Goal: Task Accomplishment & Management: Manage account settings

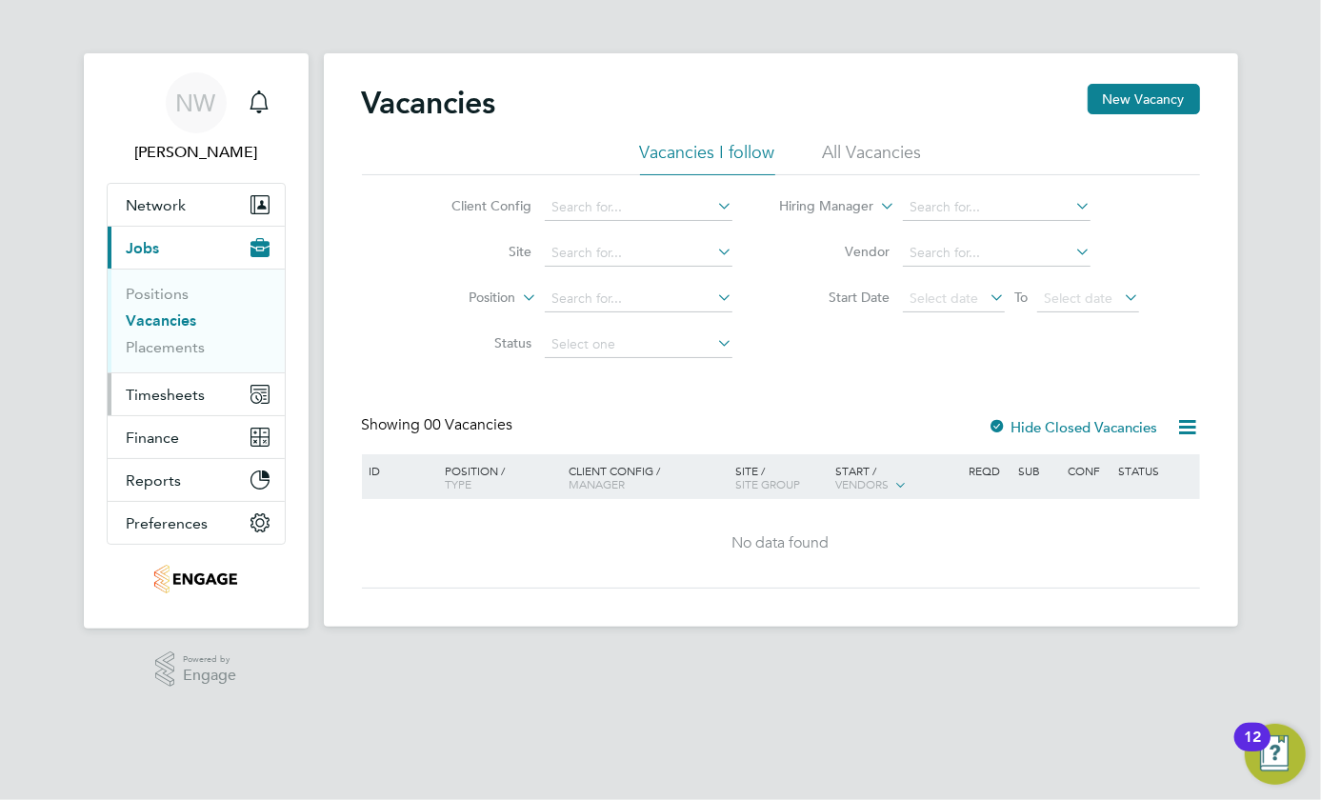
click at [129, 391] on span "Timesheets" at bounding box center [166, 395] width 79 height 18
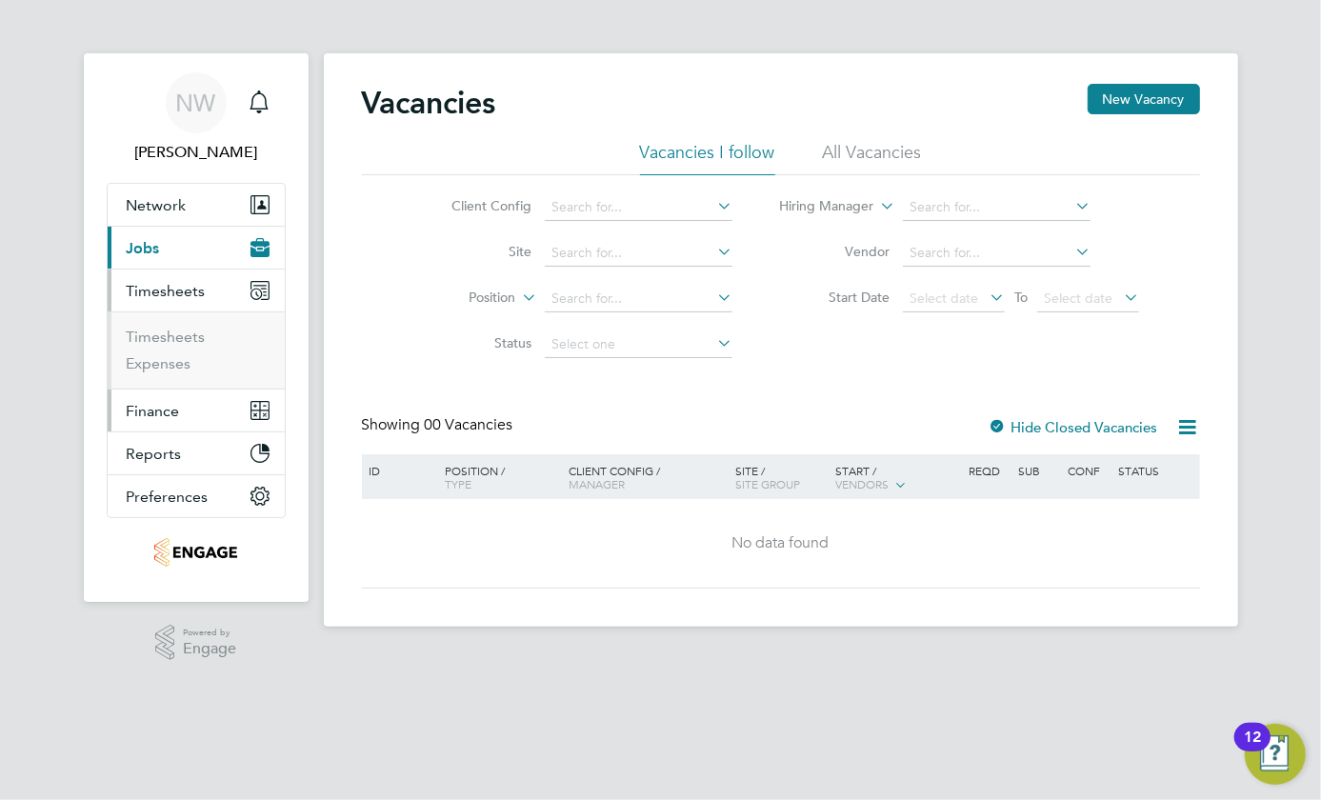
click at [145, 413] on span "Finance" at bounding box center [153, 411] width 53 height 18
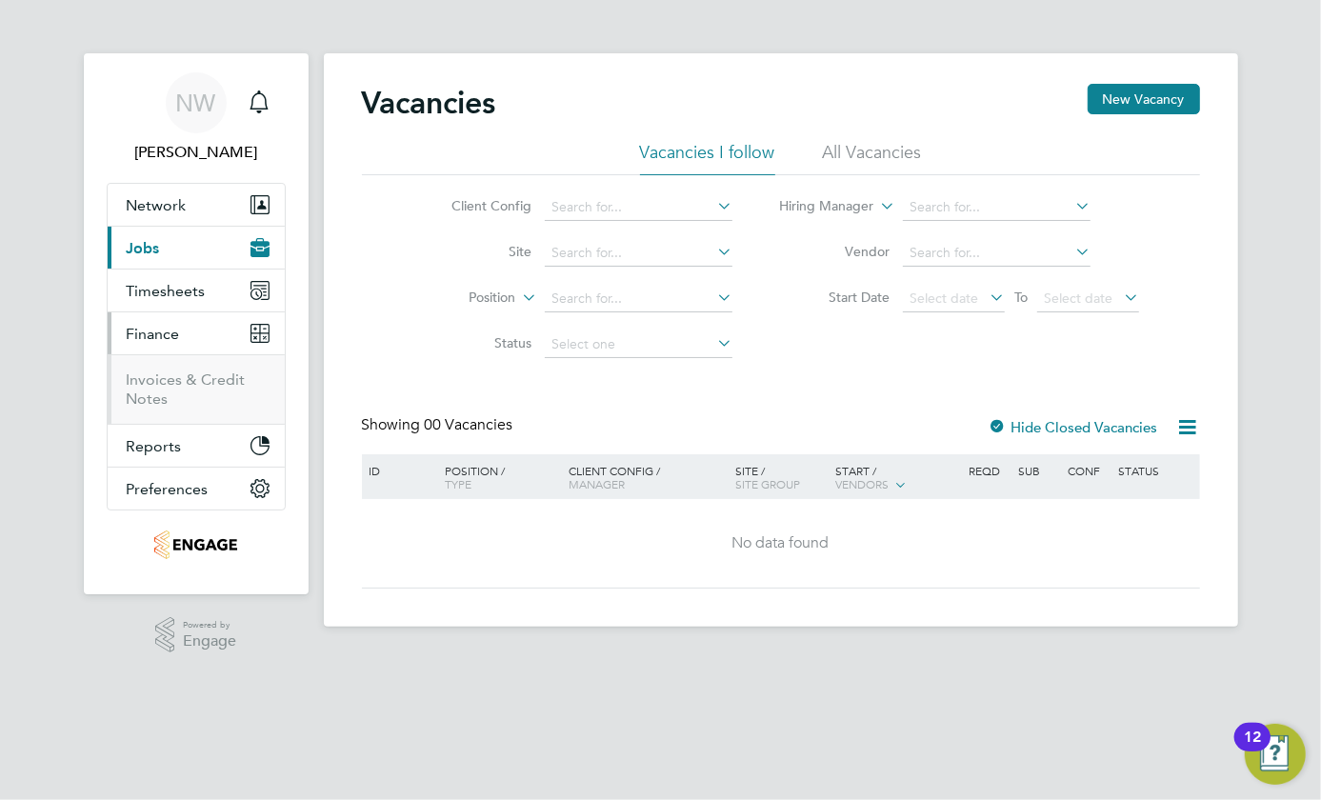
click at [145, 413] on ul "Invoices & Credit Notes" at bounding box center [196, 389] width 177 height 70
click at [142, 389] on link "Invoices & Credit Notes" at bounding box center [186, 389] width 119 height 37
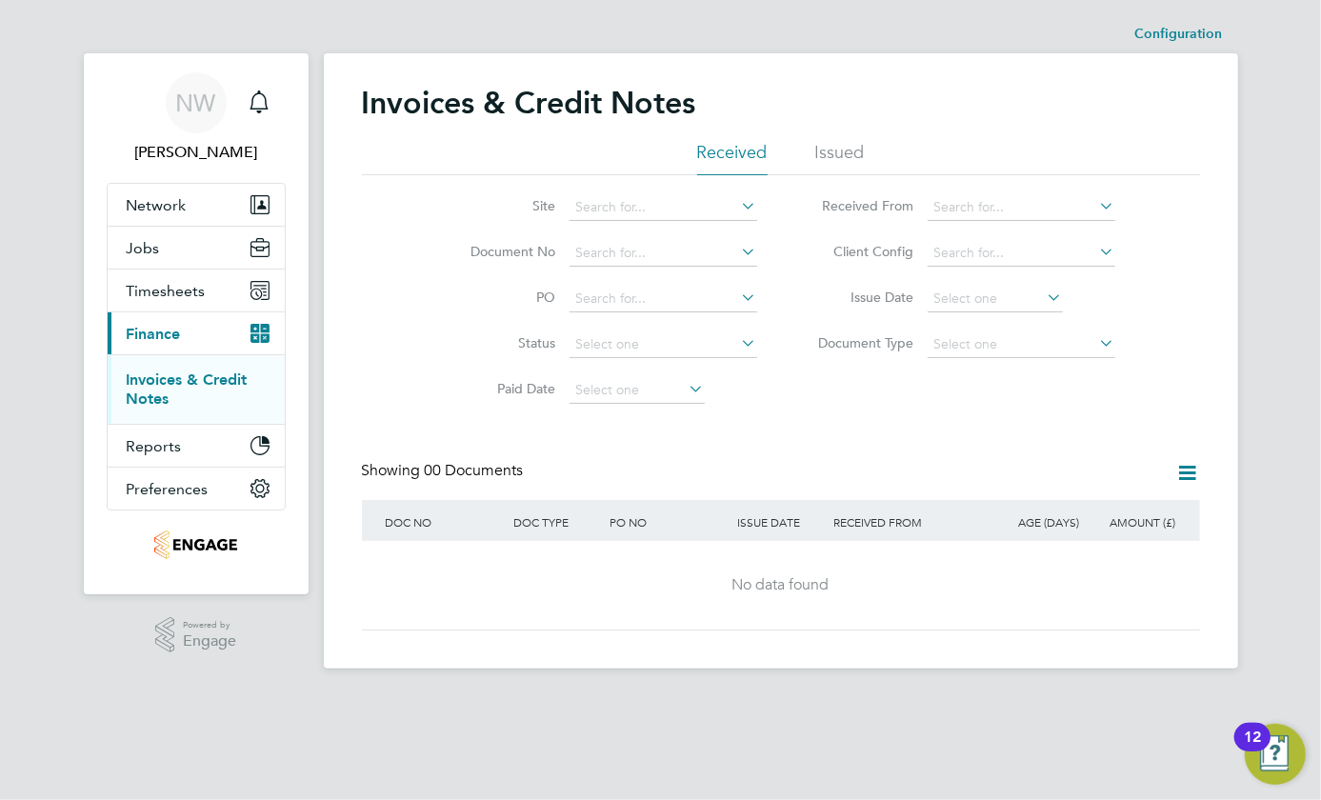
click at [820, 156] on li "Issued" at bounding box center [841, 158] width 50 height 34
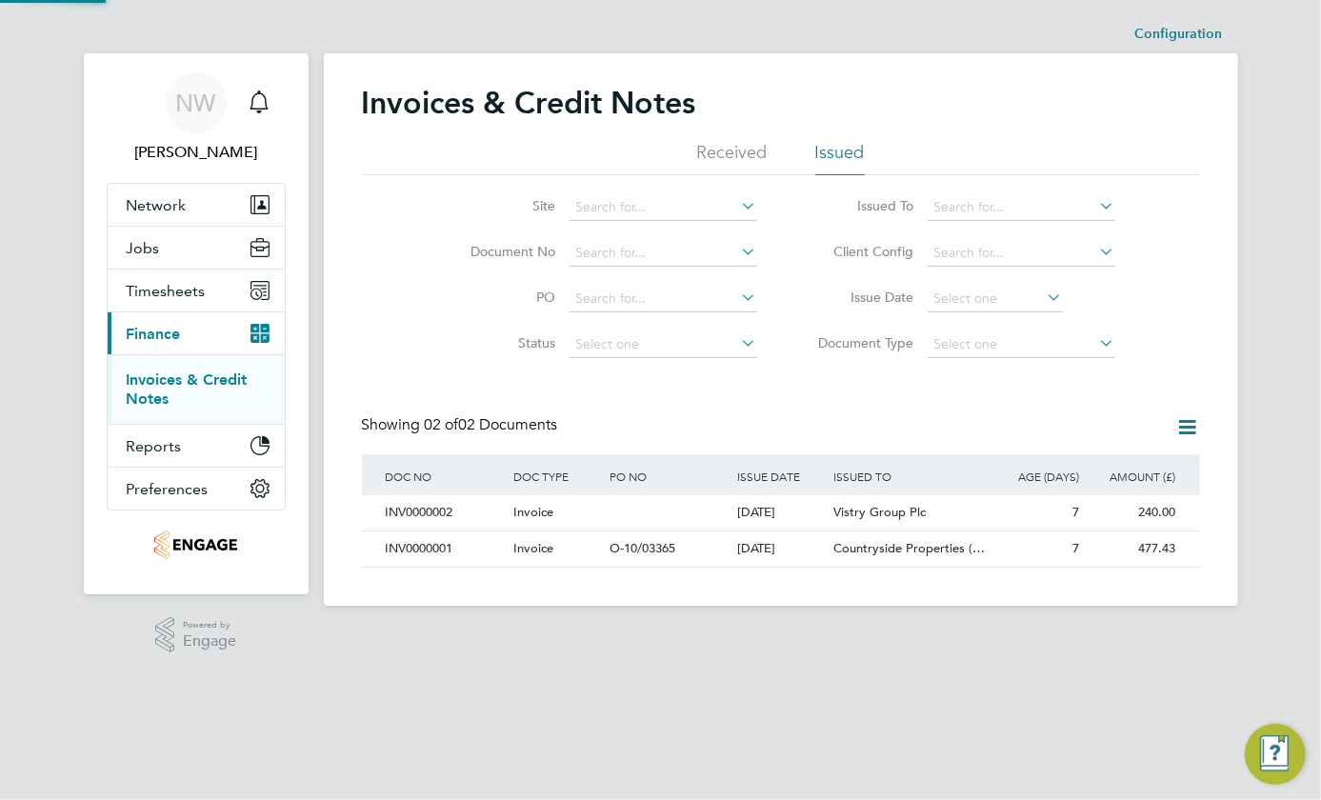
scroll to position [35, 161]
click at [1195, 413] on div "Invoices & Credit Notes Received Issued Site Document No PO Status Paid Date Is…" at bounding box center [781, 326] width 838 height 484
click at [1192, 421] on icon at bounding box center [1189, 427] width 24 height 24
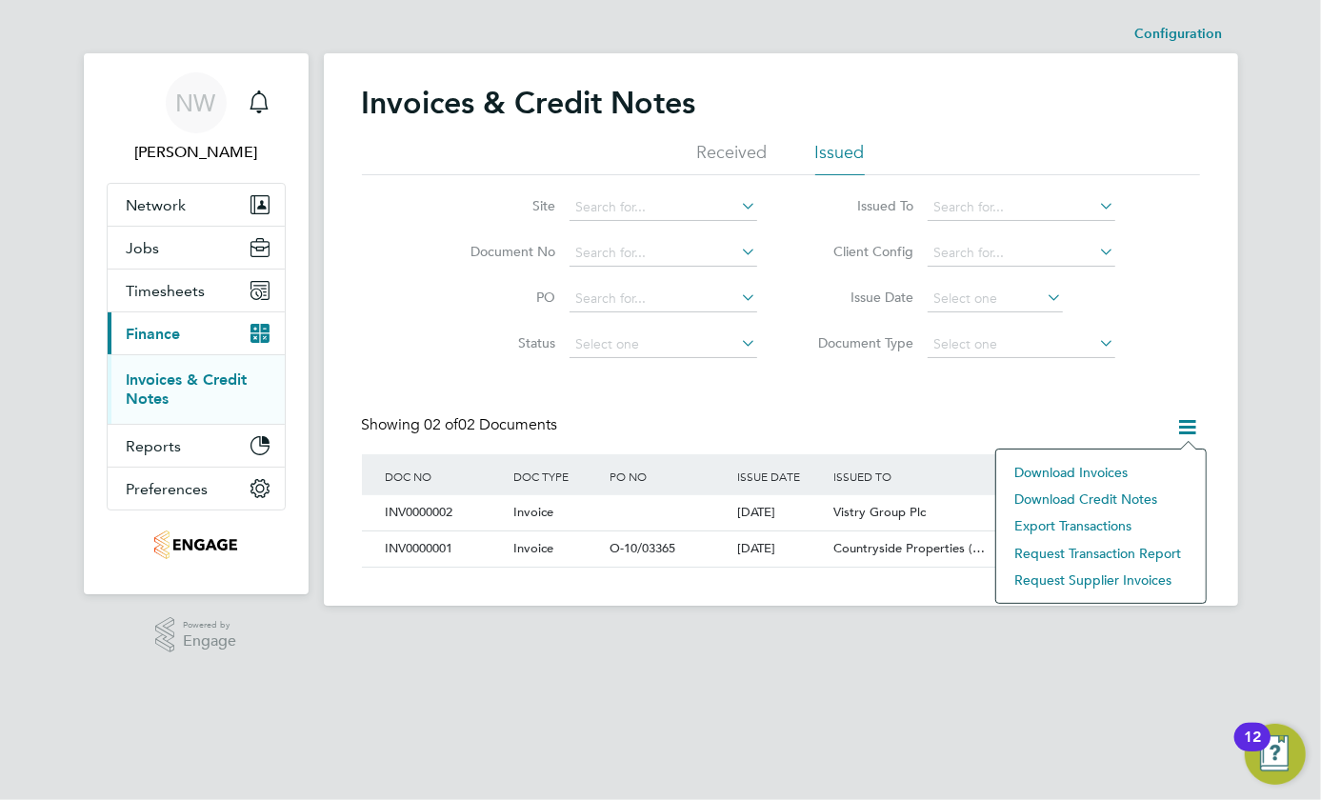
click at [1190, 428] on icon at bounding box center [1189, 427] width 24 height 24
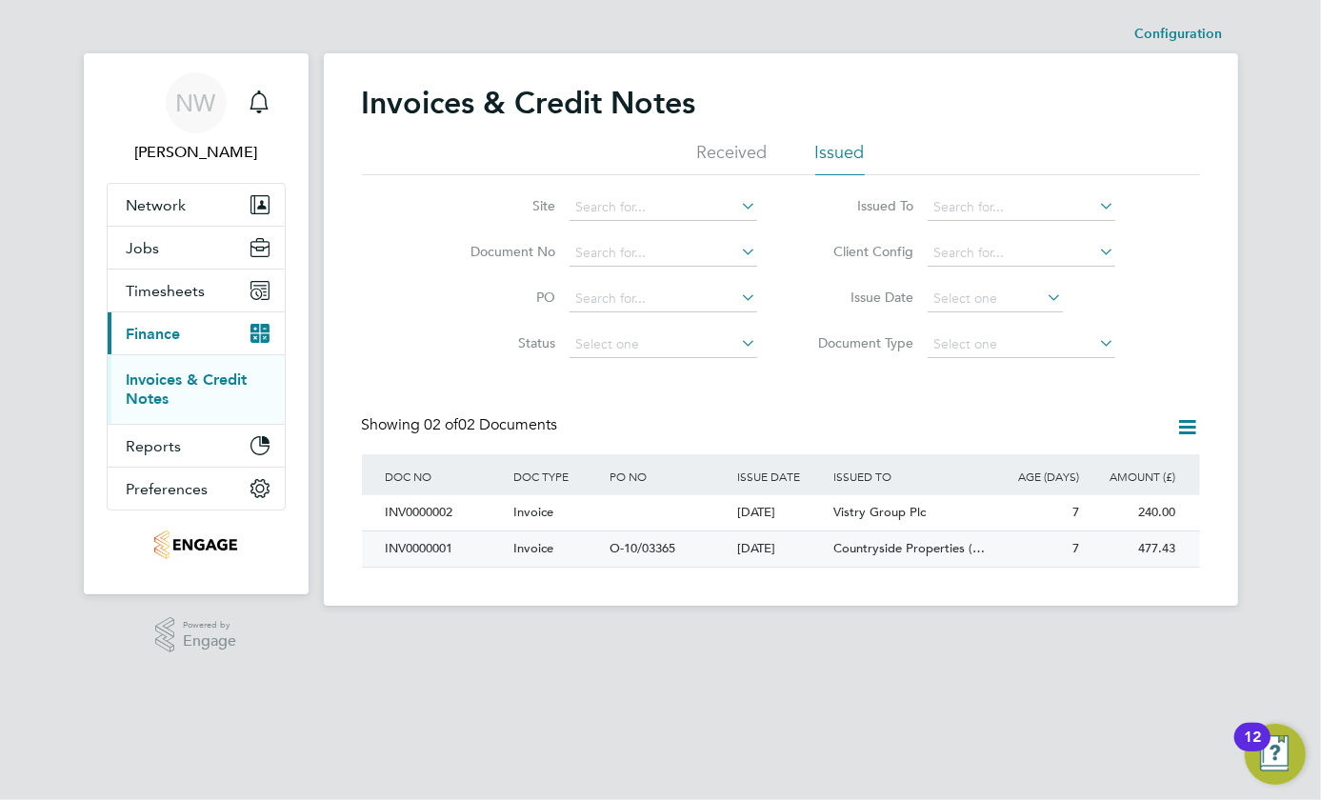
click at [405, 541] on div "INV0000001" at bounding box center [445, 549] width 128 height 35
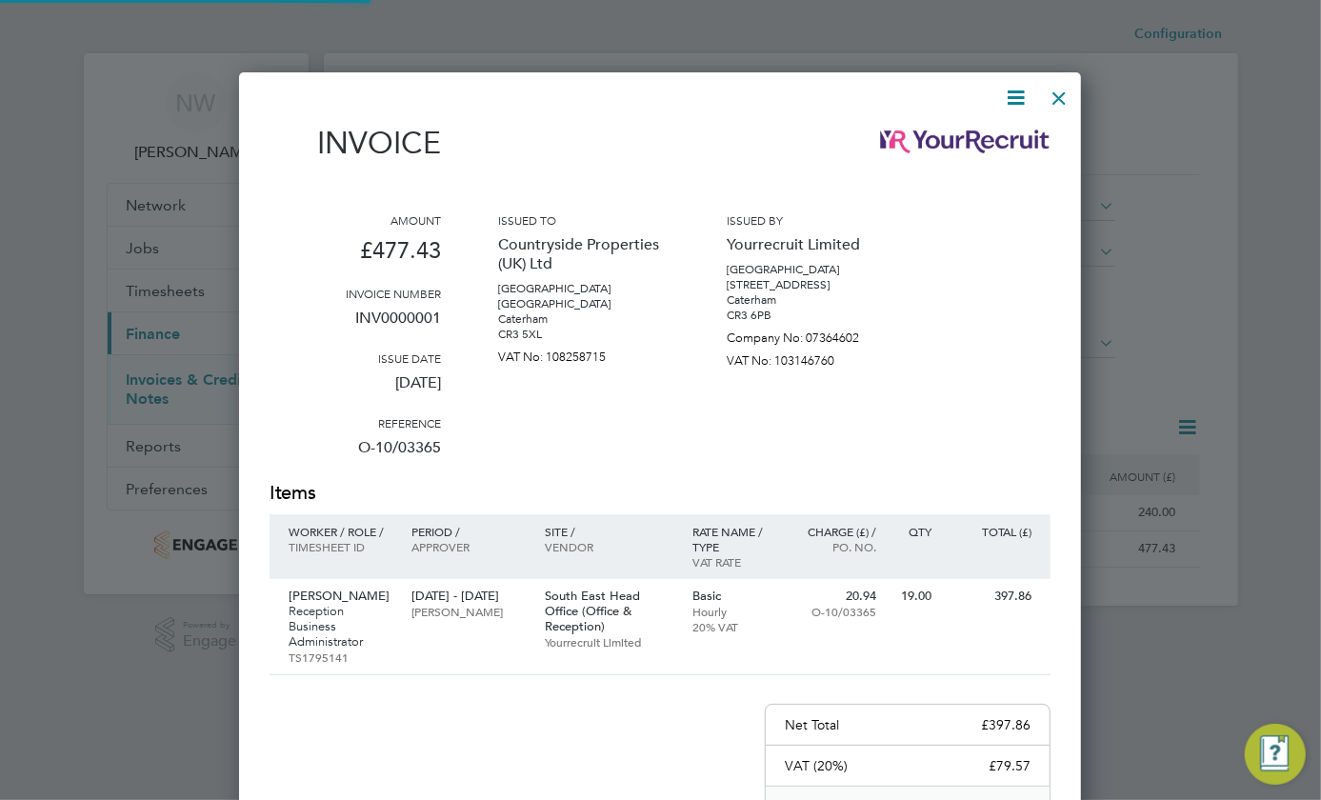
scroll to position [1000, 843]
click at [1019, 99] on icon at bounding box center [1016, 98] width 24 height 24
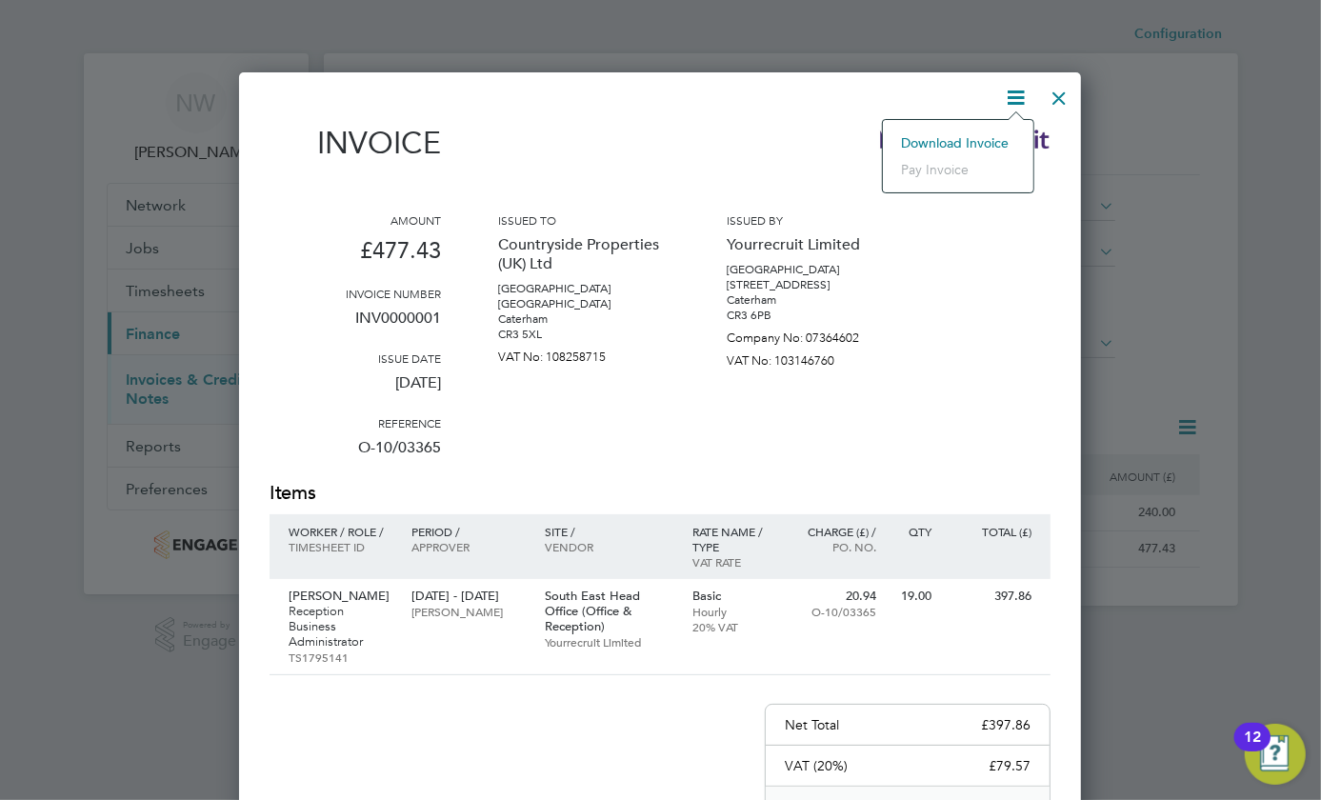
drag, startPoint x: 1159, startPoint y: 290, endPoint x: 1066, endPoint y: 175, distance: 147.0
click at [1152, 272] on div at bounding box center [660, 400] width 1321 height 800
click at [1059, 100] on div at bounding box center [1059, 93] width 34 height 34
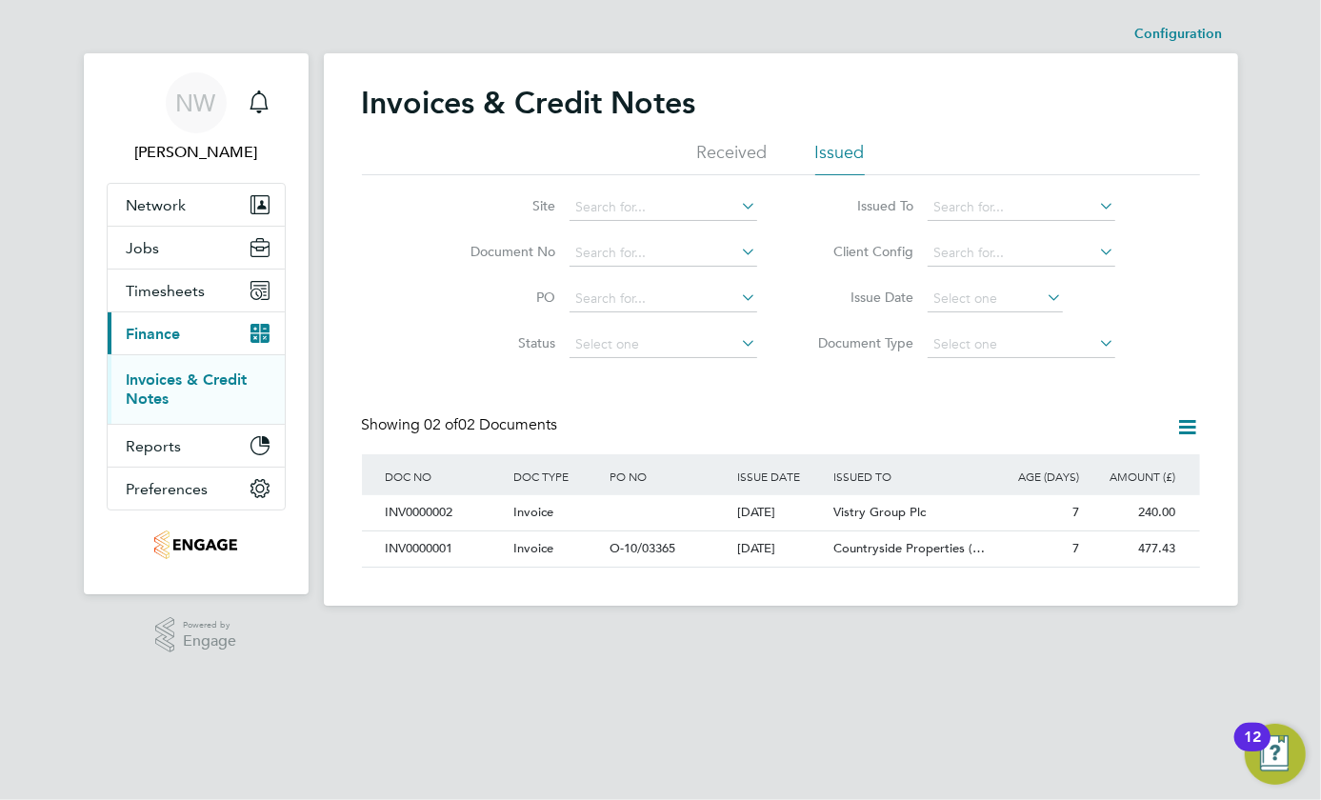
click at [1267, 764] on img "Open Resource Center, 12 new notifications" at bounding box center [1275, 754] width 61 height 61
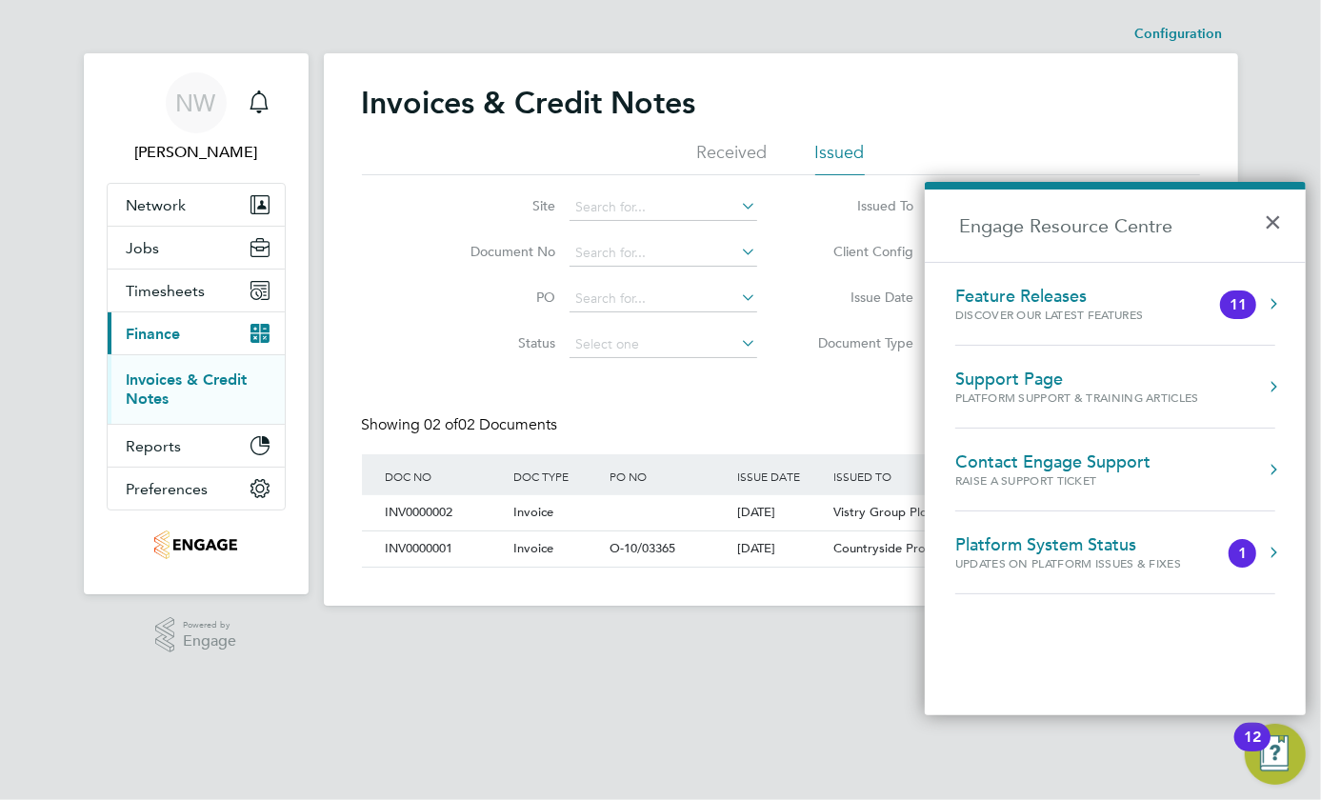
click at [1052, 379] on div "Support Page" at bounding box center [1078, 379] width 244 height 21
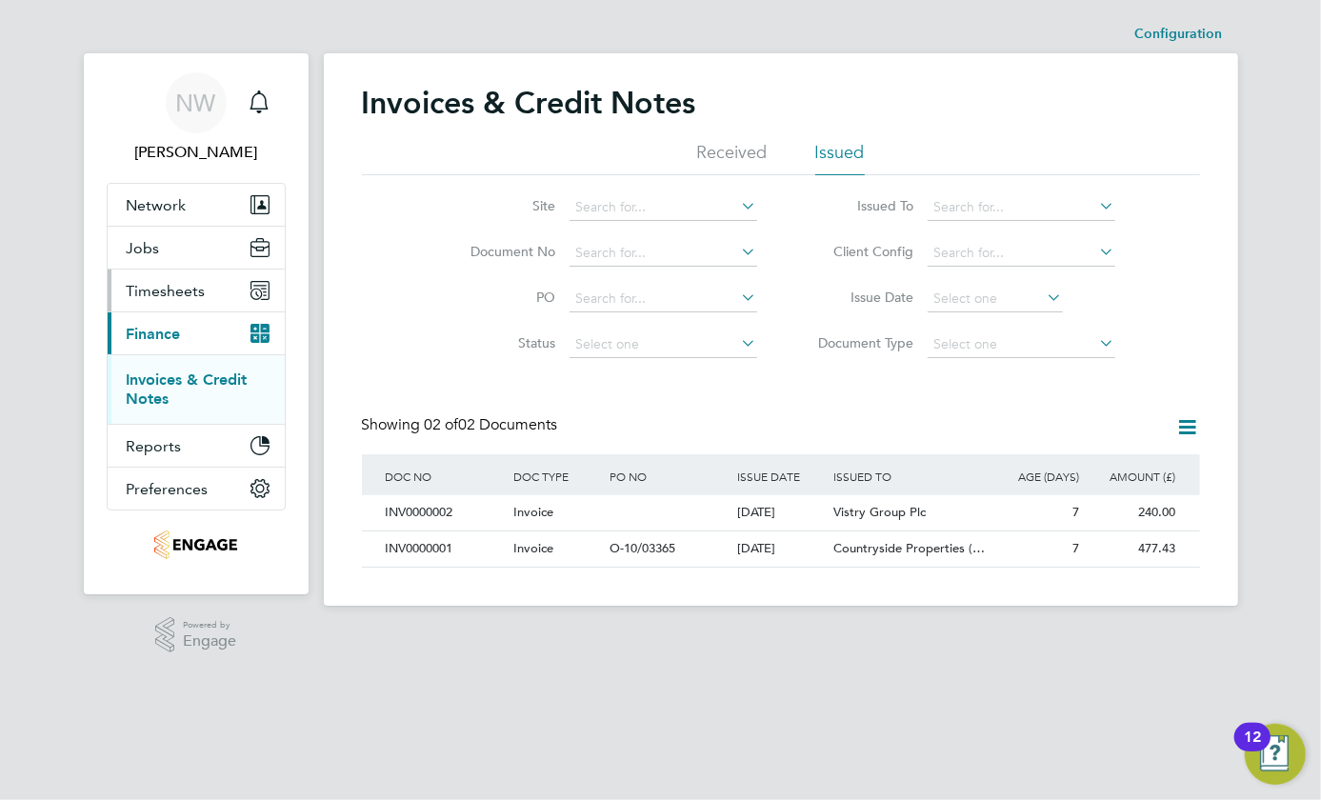
click at [142, 286] on span "Timesheets" at bounding box center [166, 291] width 79 height 18
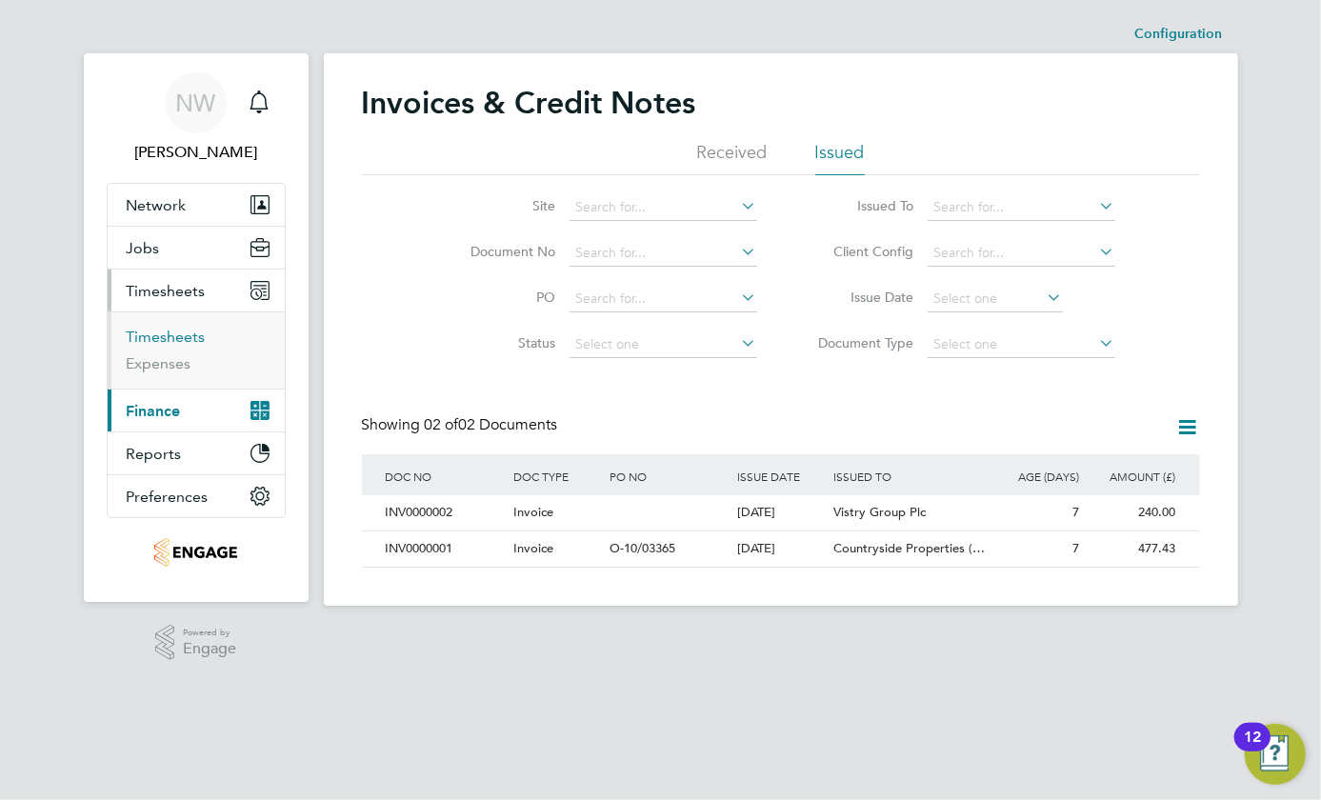
click at [171, 333] on link "Timesheets" at bounding box center [166, 337] width 79 height 18
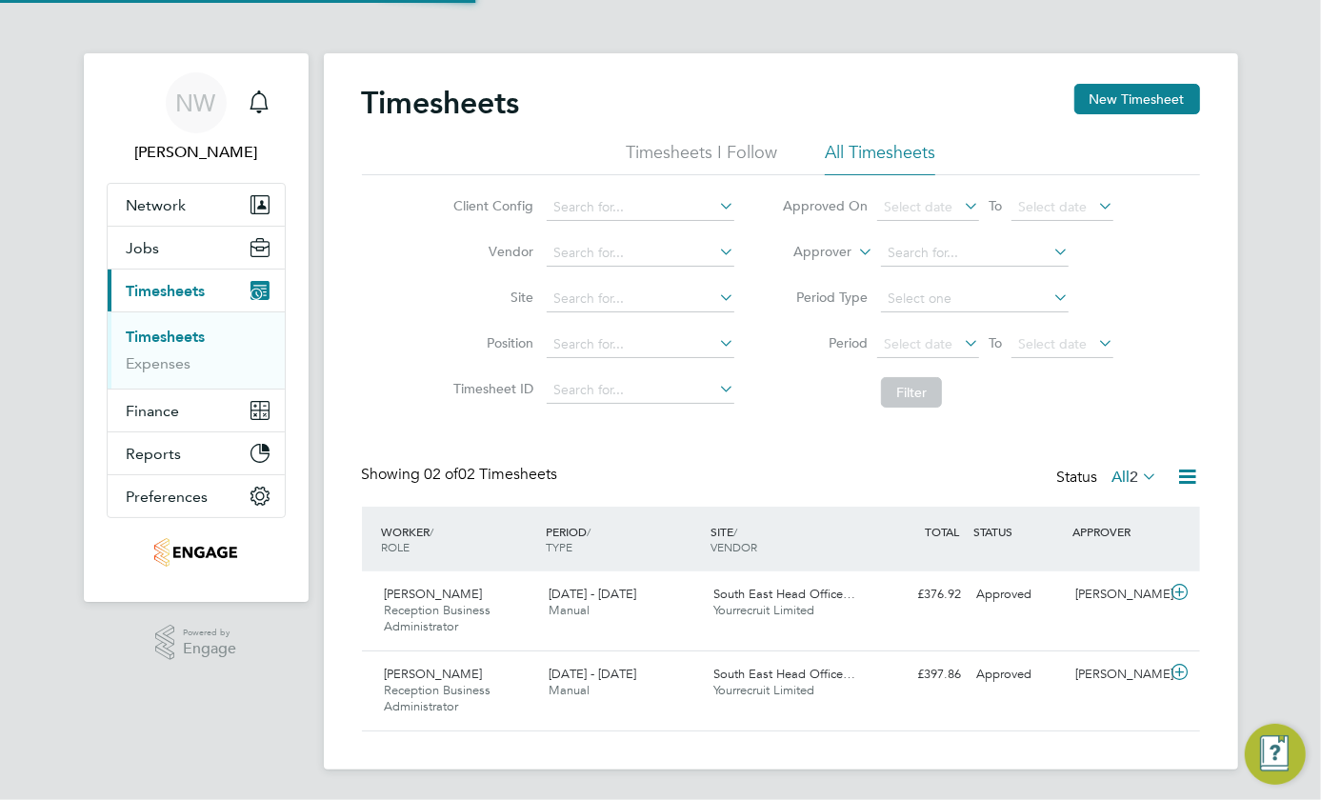
scroll to position [48, 165]
click at [1179, 591] on icon at bounding box center [1180, 592] width 24 height 15
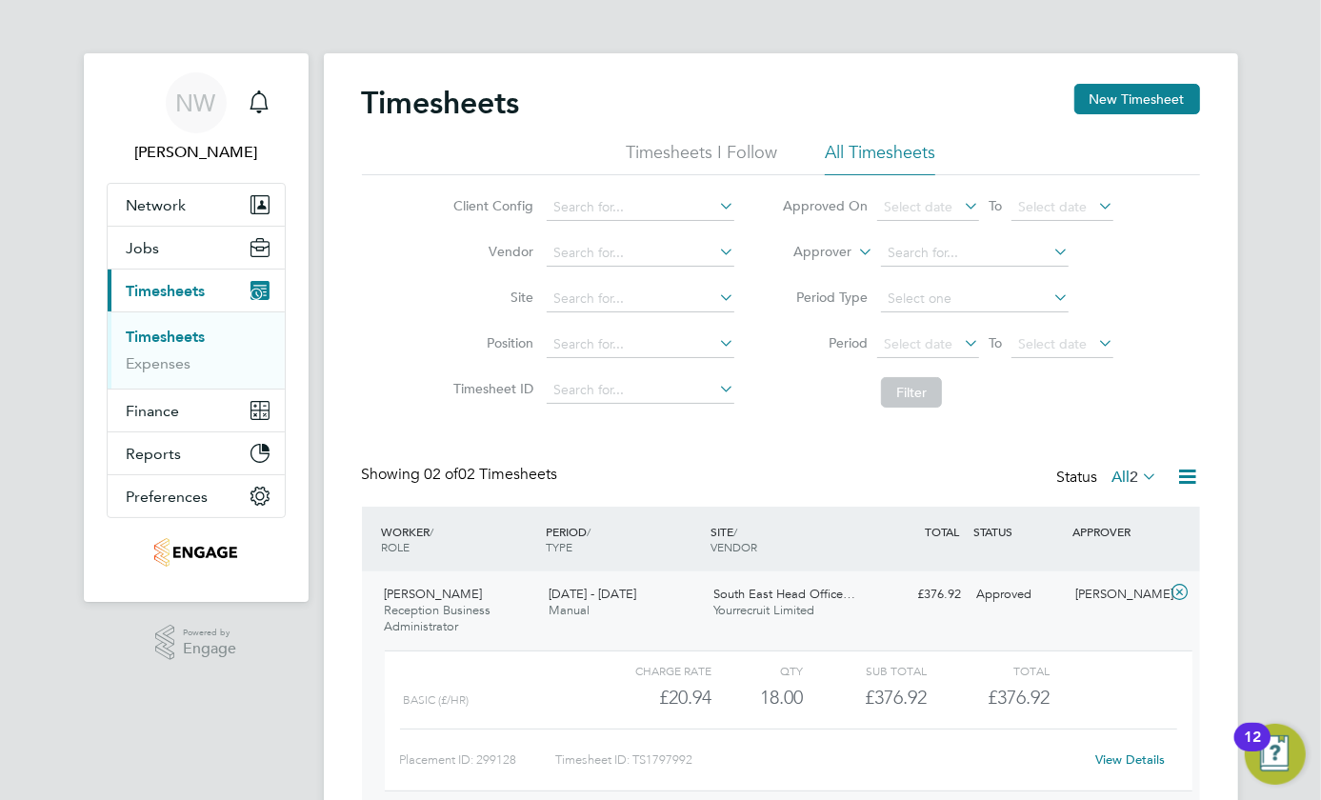
scroll to position [173, 0]
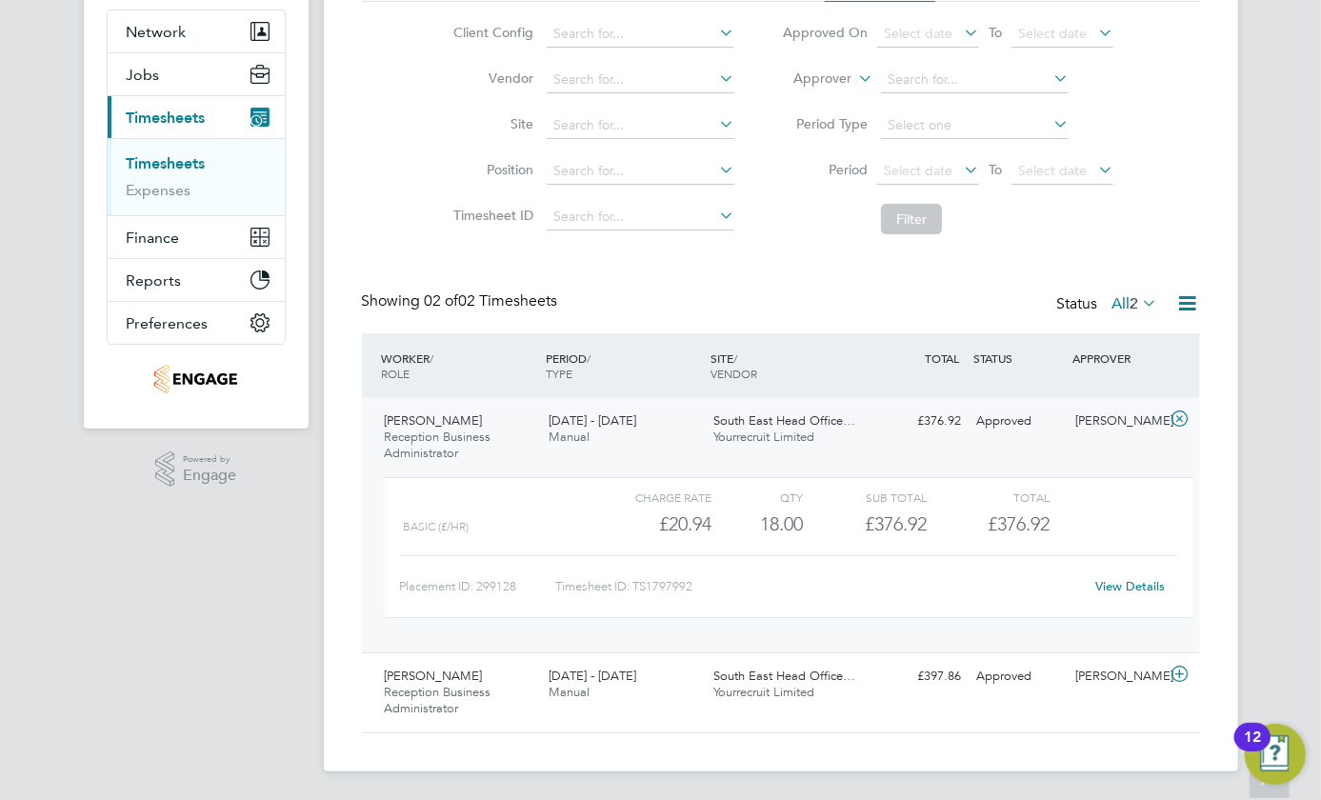
click at [1199, 309] on icon at bounding box center [1189, 304] width 24 height 24
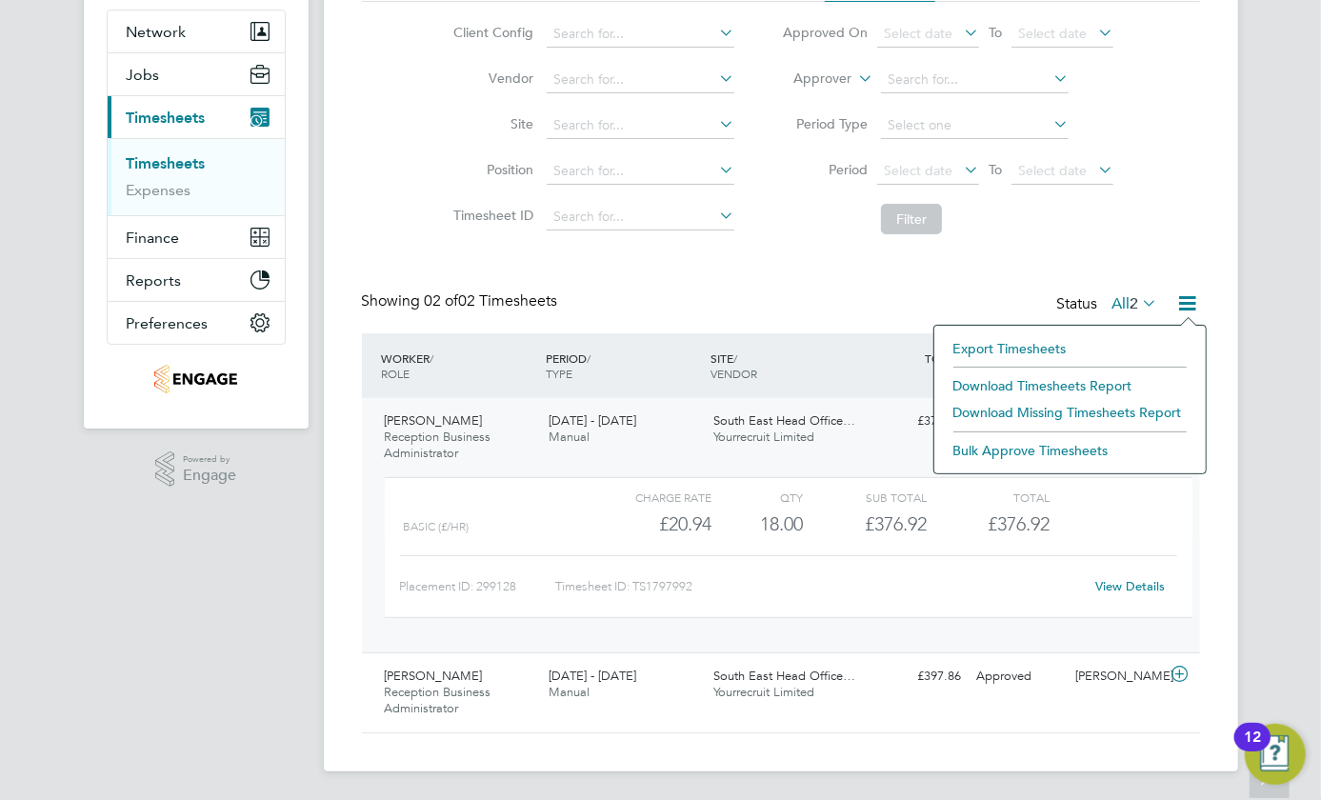
click at [1038, 731] on div "WORKER / ROLE WORKER / PERIOD PERIOD / TYPE SITE / VENDOR TOTAL TOTAL / STATUS …" at bounding box center [781, 532] width 838 height 399
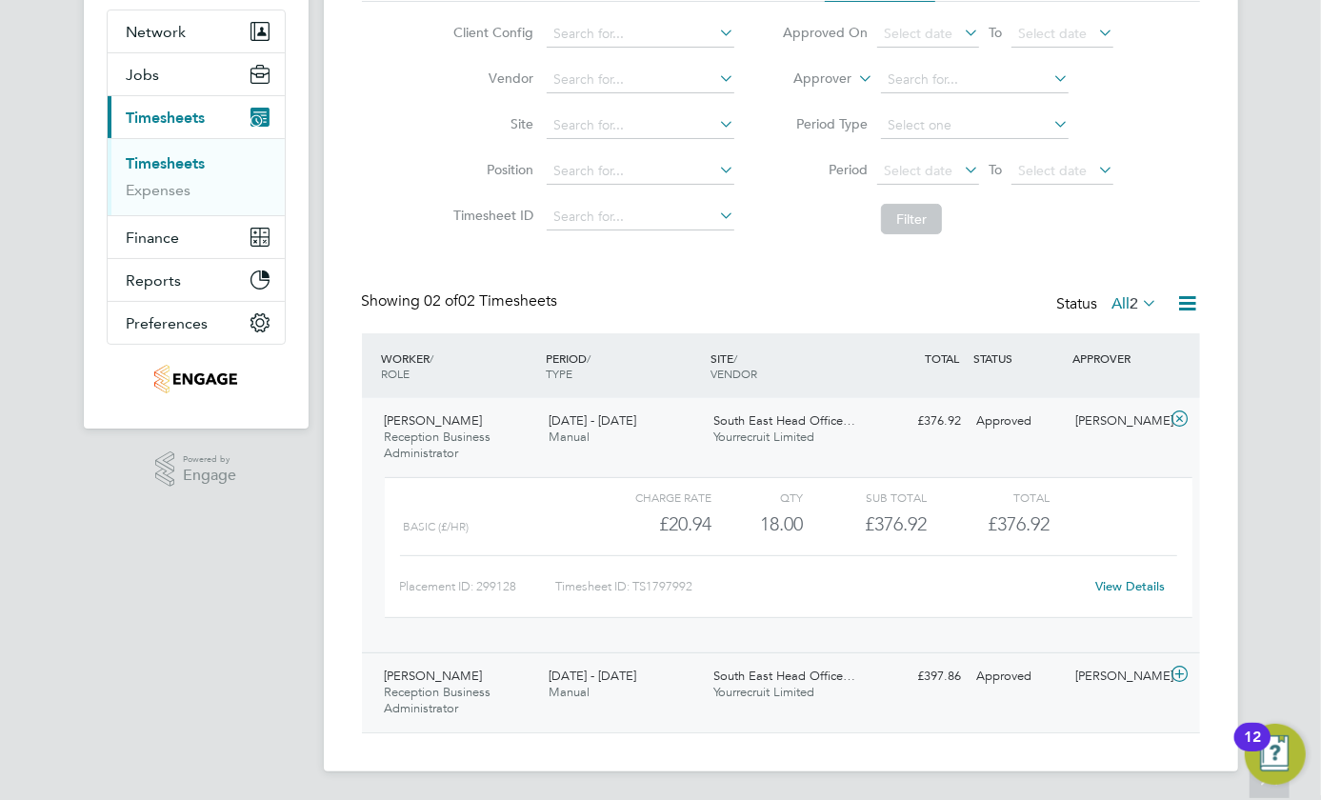
click at [510, 691] on div "Sue Lister Reception Business Administrator 28 Jul - 3 Aug 2025" at bounding box center [459, 693] width 165 height 64
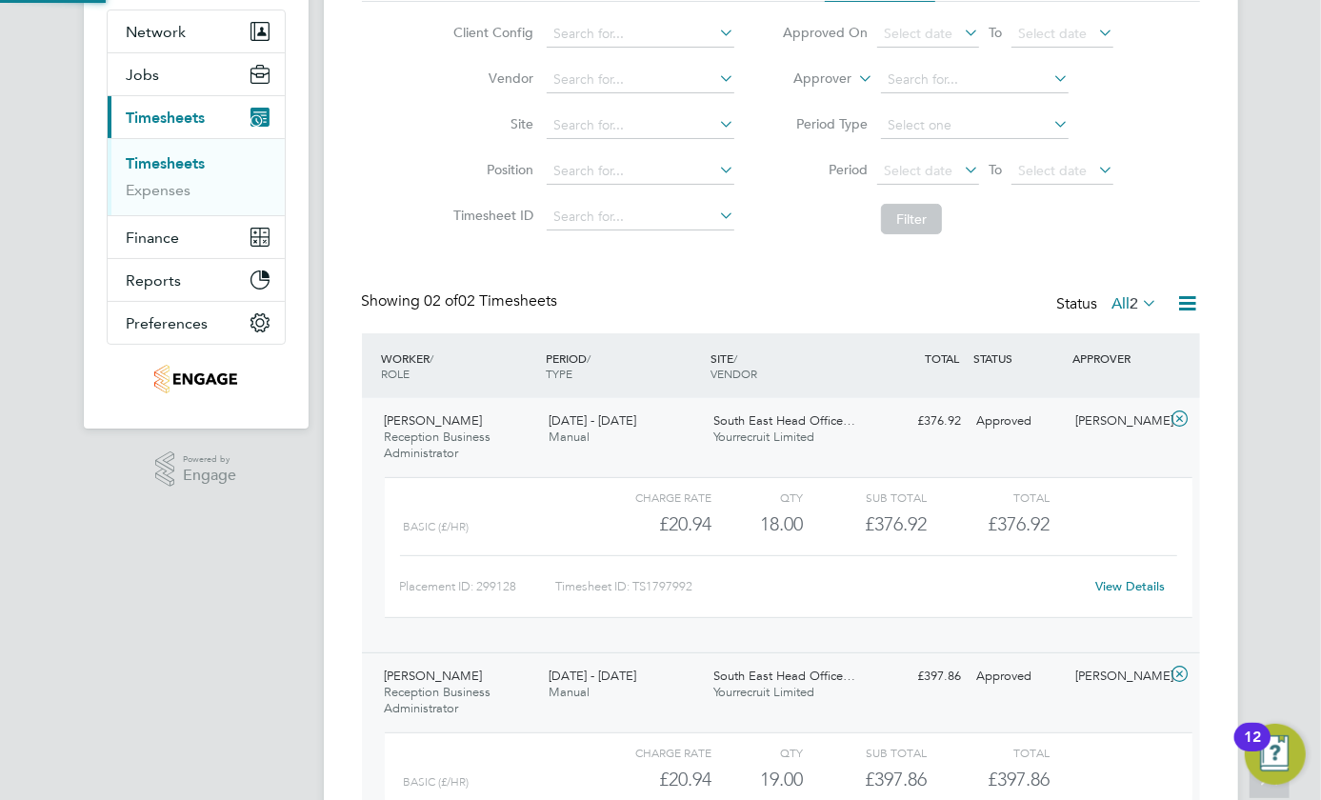
scroll to position [32, 186]
click at [1181, 302] on icon at bounding box center [1189, 304] width 24 height 24
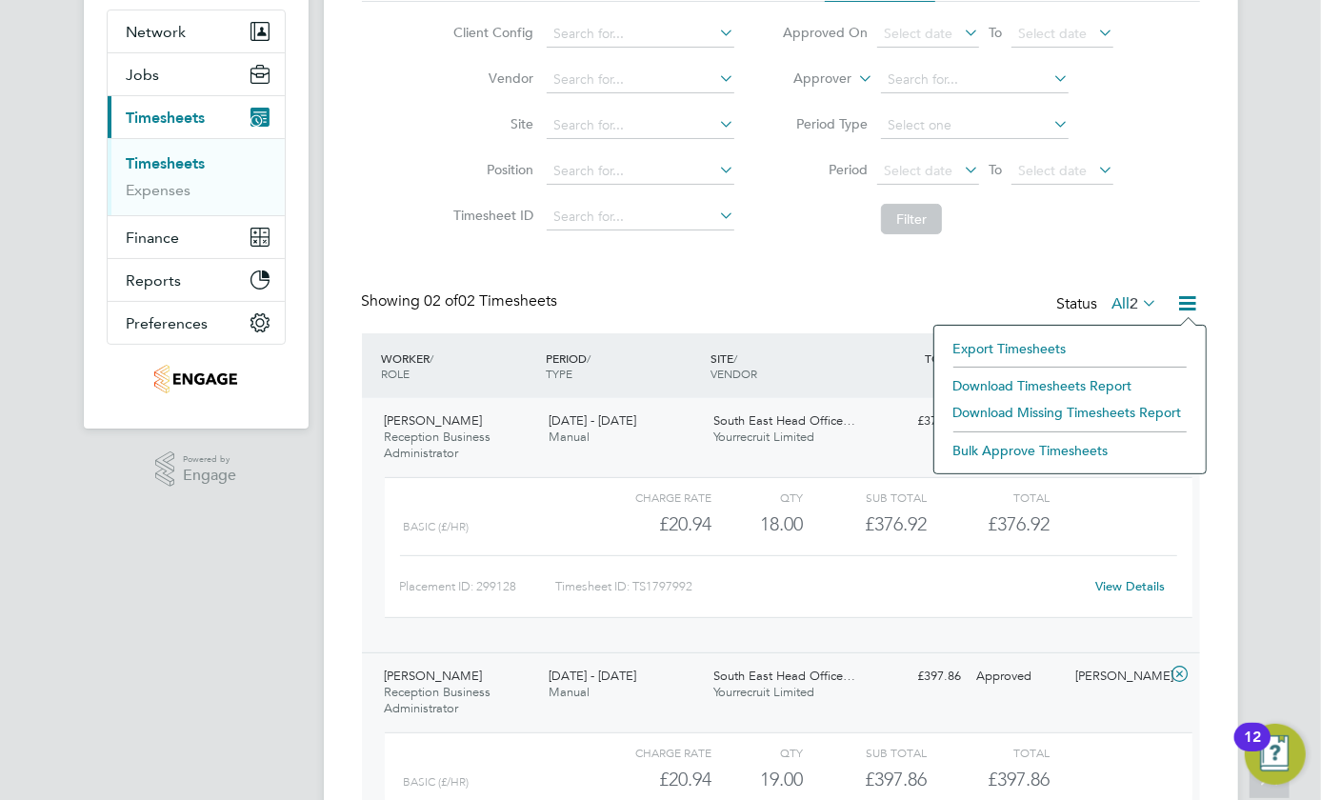
scroll to position [0, 0]
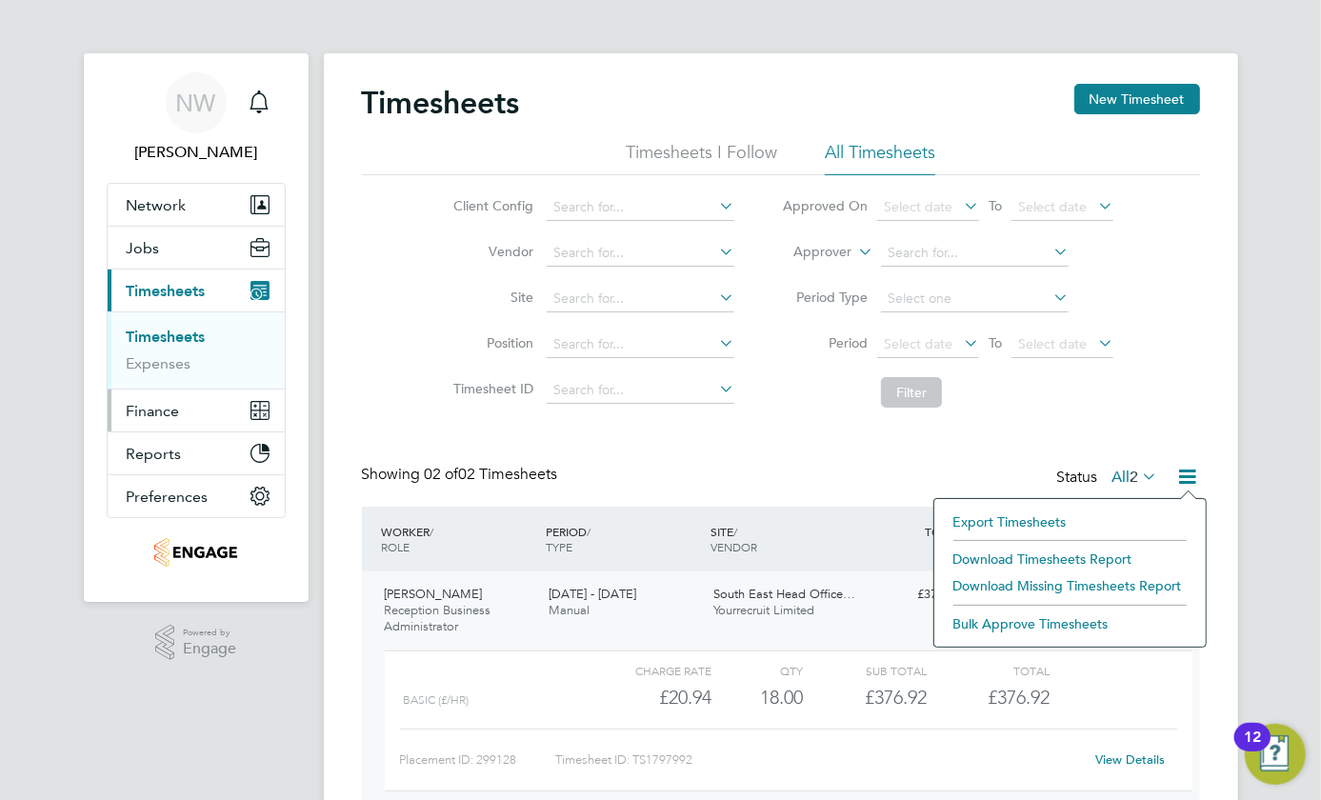
click at [147, 407] on span "Finance" at bounding box center [153, 411] width 53 height 18
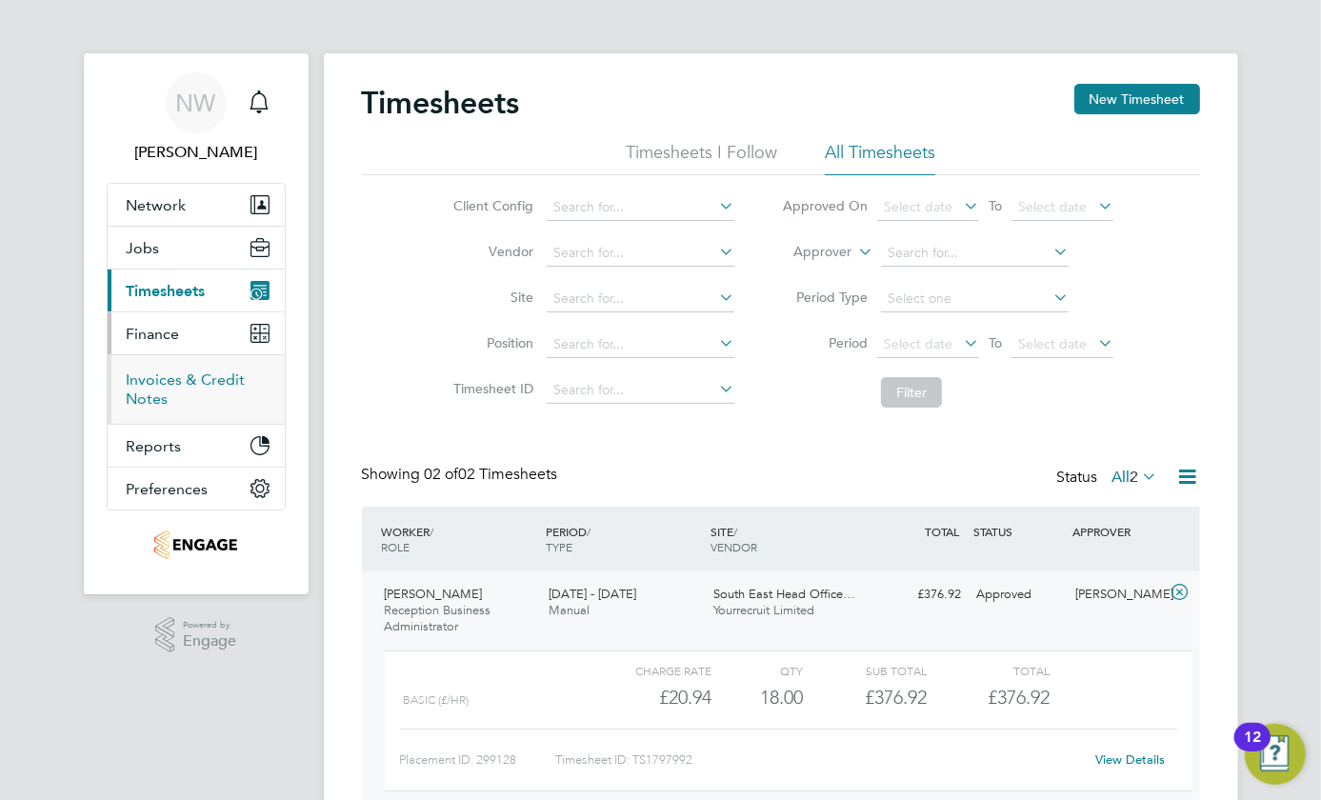
click at [180, 385] on link "Invoices & Credit Notes" at bounding box center [186, 389] width 119 height 37
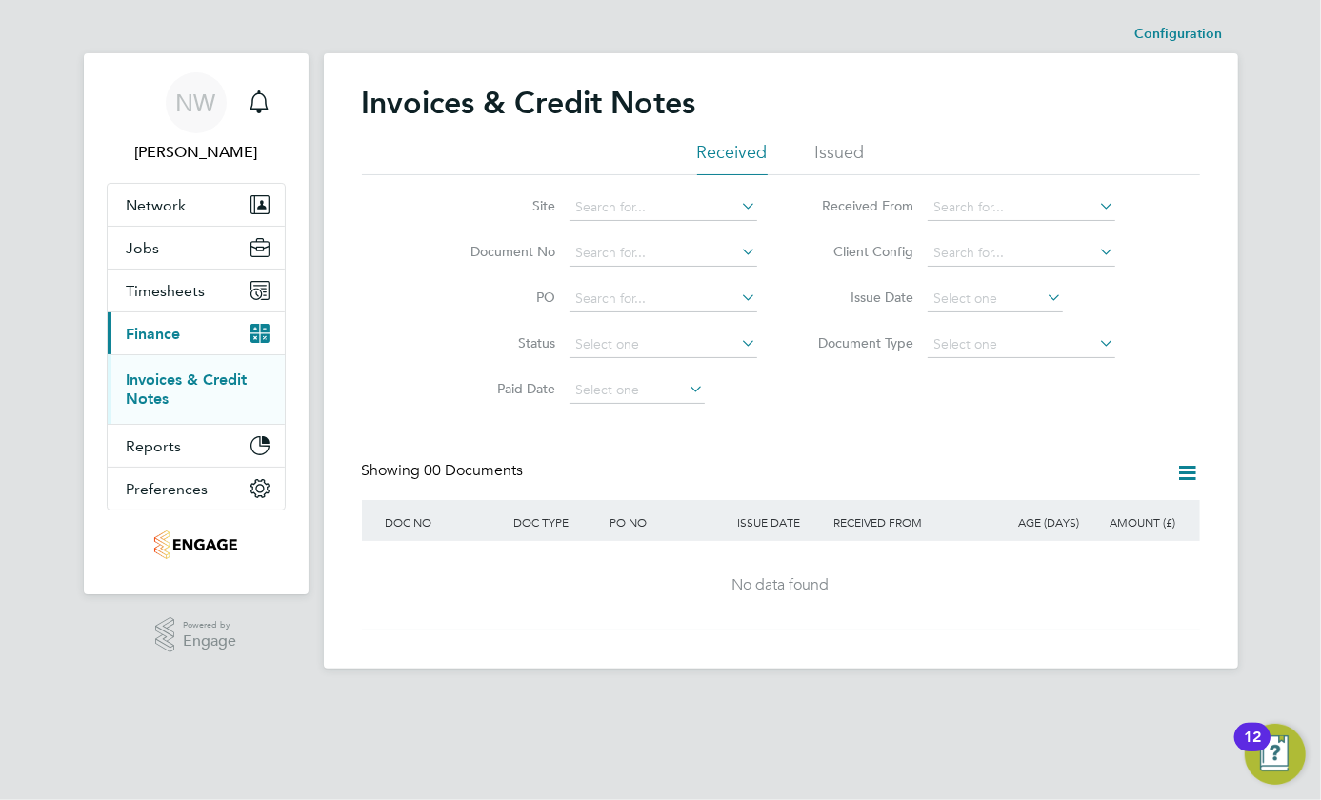
click at [732, 145] on li "Received" at bounding box center [732, 158] width 71 height 34
click at [738, 198] on icon at bounding box center [738, 205] width 0 height 27
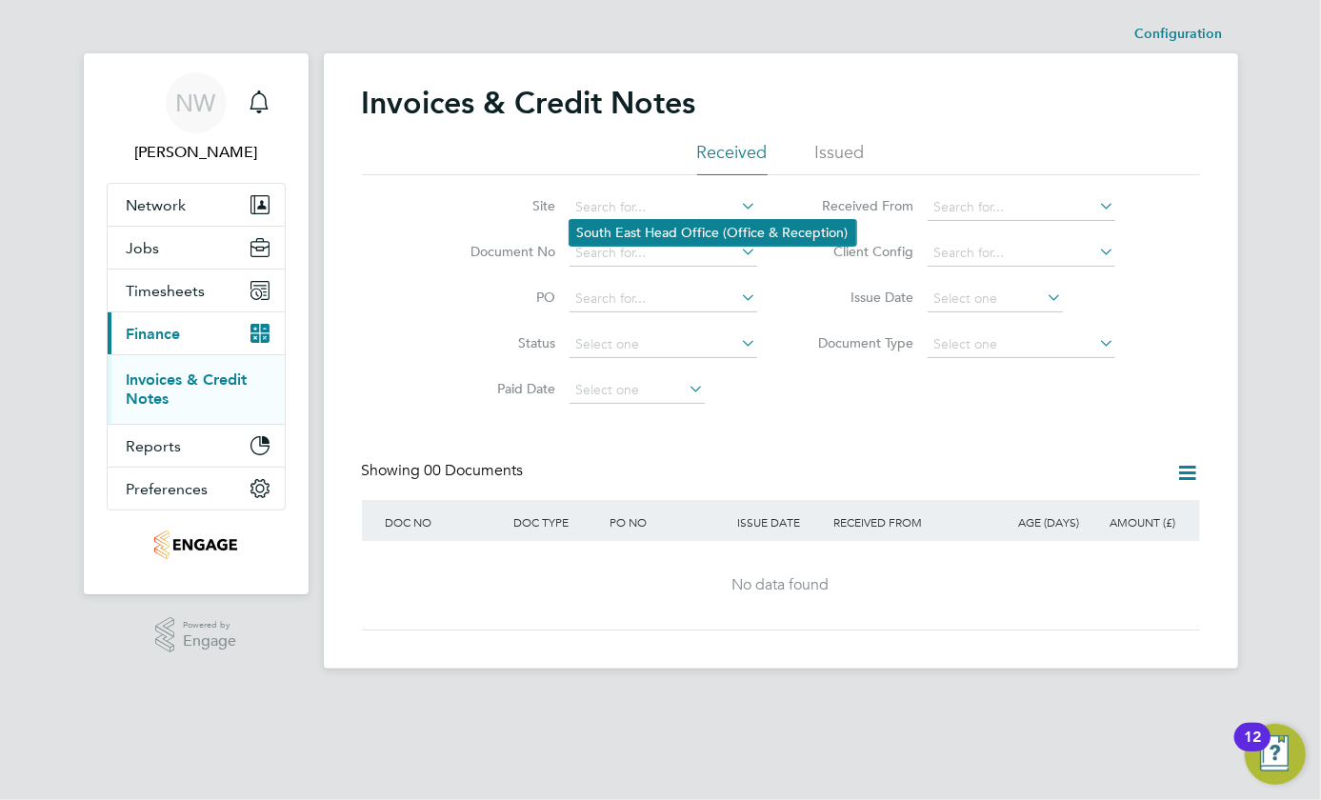
click at [676, 237] on li "South East Head Office (Office & Reception)" at bounding box center [713, 233] width 287 height 26
type input "South East Head Office (Office & Reception)"
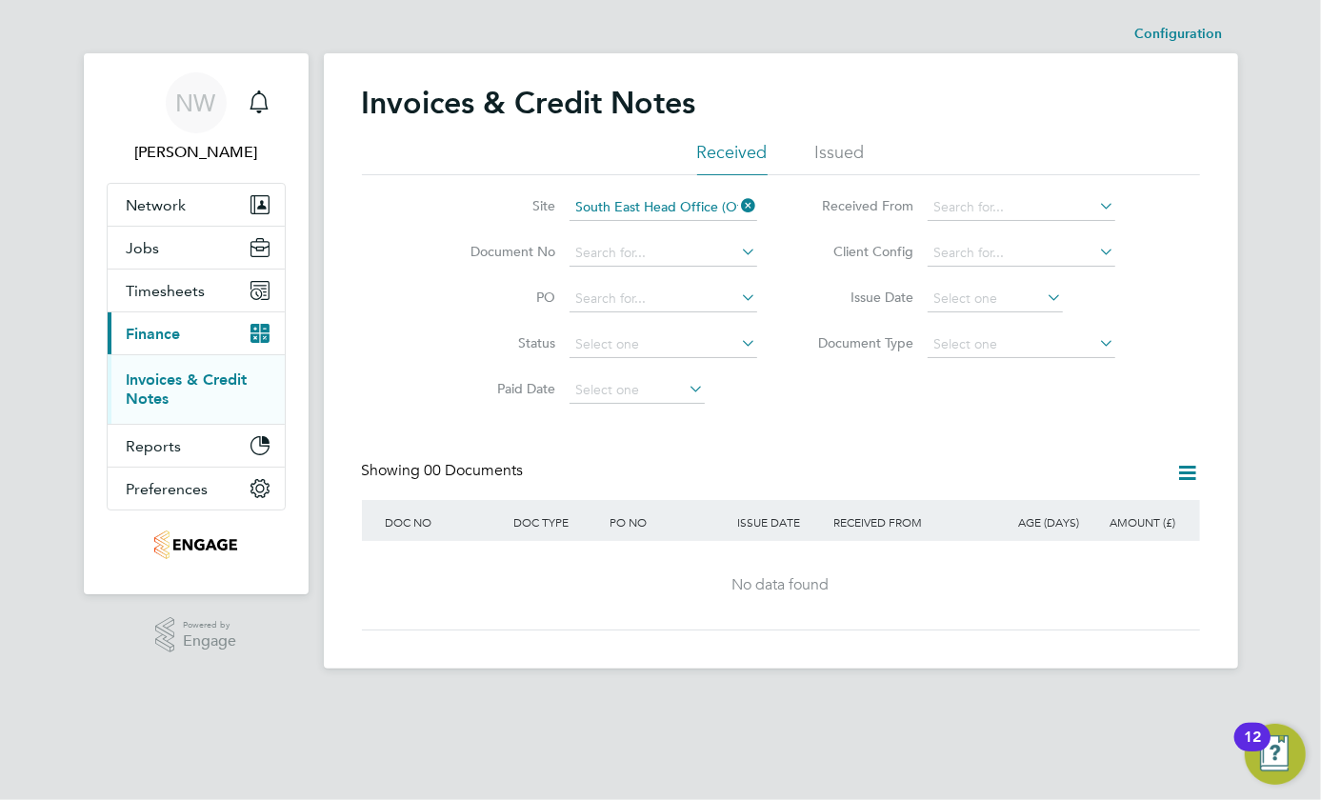
click at [738, 242] on icon at bounding box center [738, 251] width 0 height 27
click at [708, 480] on div "Showing 00 Documents" at bounding box center [781, 480] width 838 height 39
click at [161, 292] on span "Timesheets" at bounding box center [166, 291] width 79 height 18
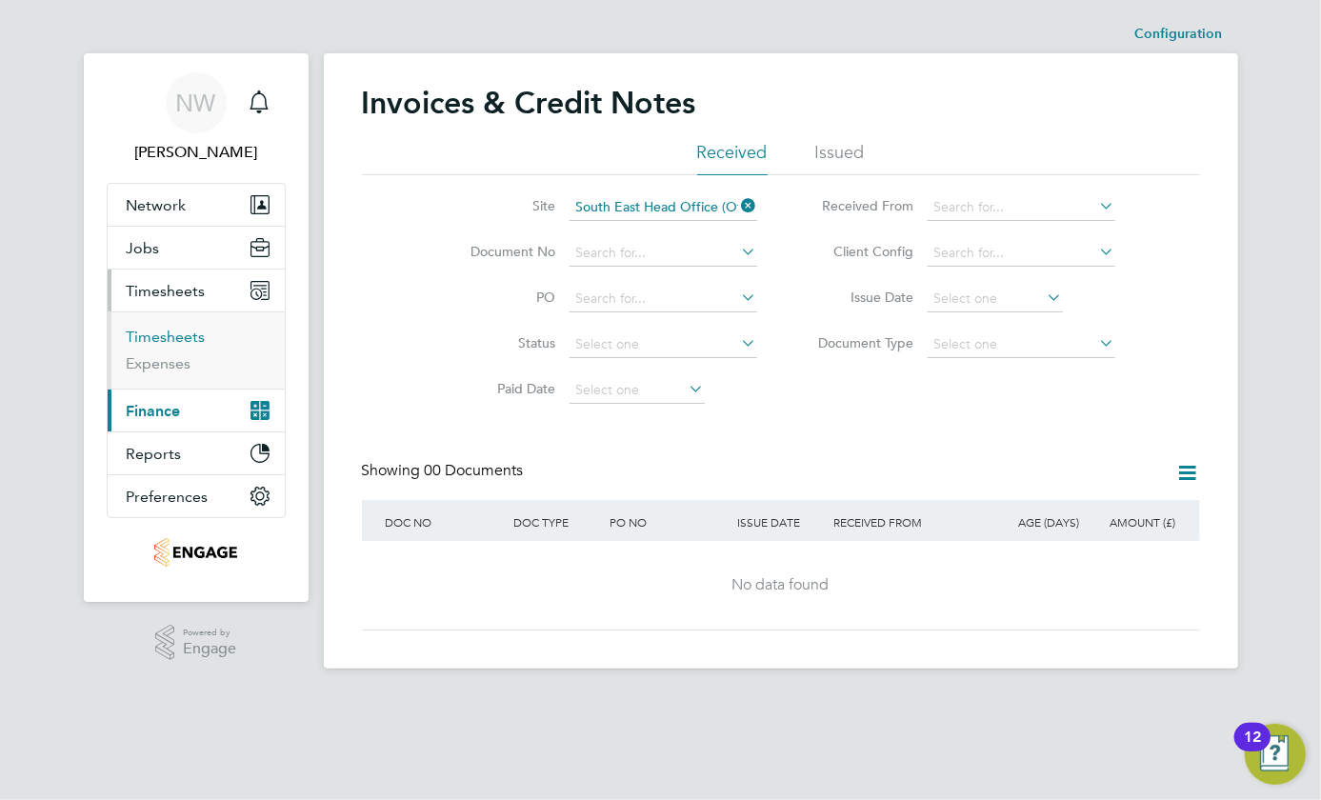
click at [147, 328] on link "Timesheets" at bounding box center [166, 337] width 79 height 18
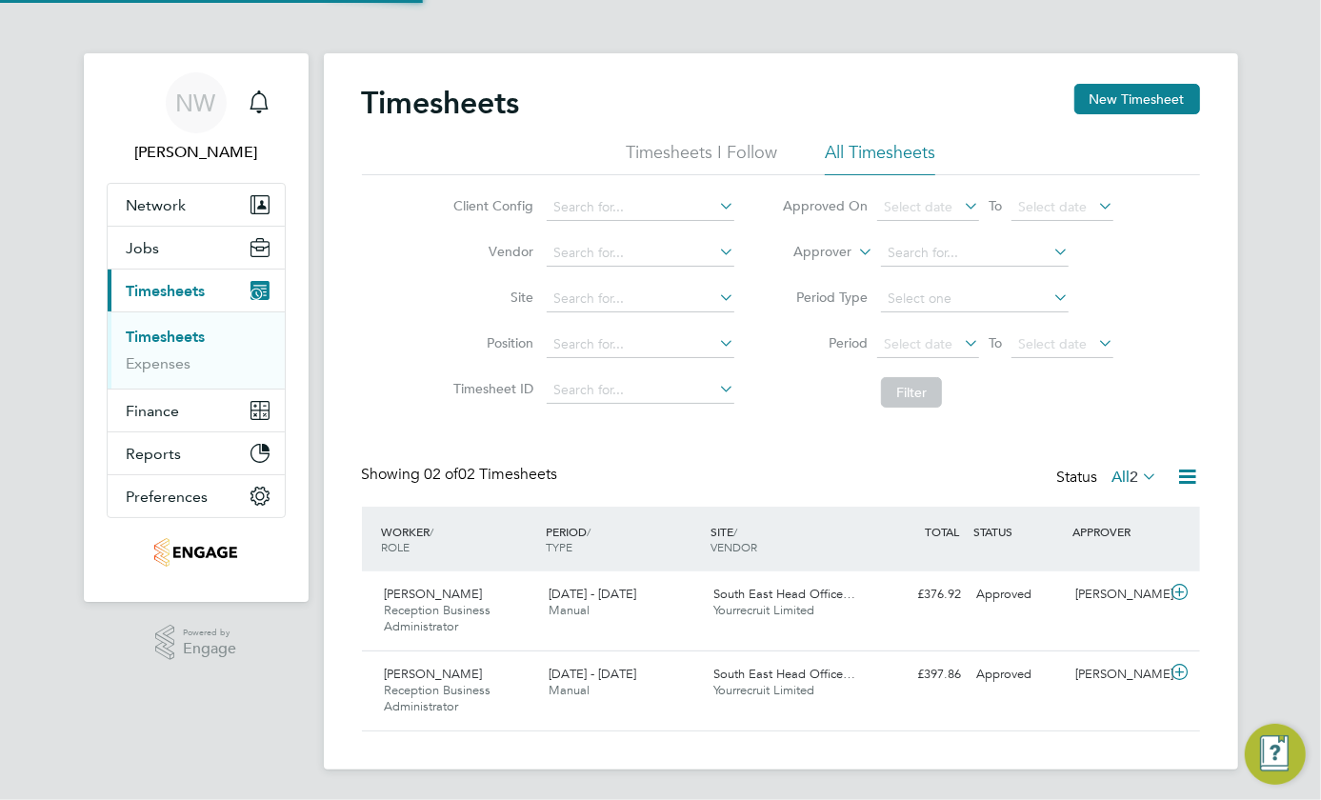
scroll to position [48, 165]
click at [431, 608] on span "Reception Business Administrator" at bounding box center [438, 618] width 107 height 32
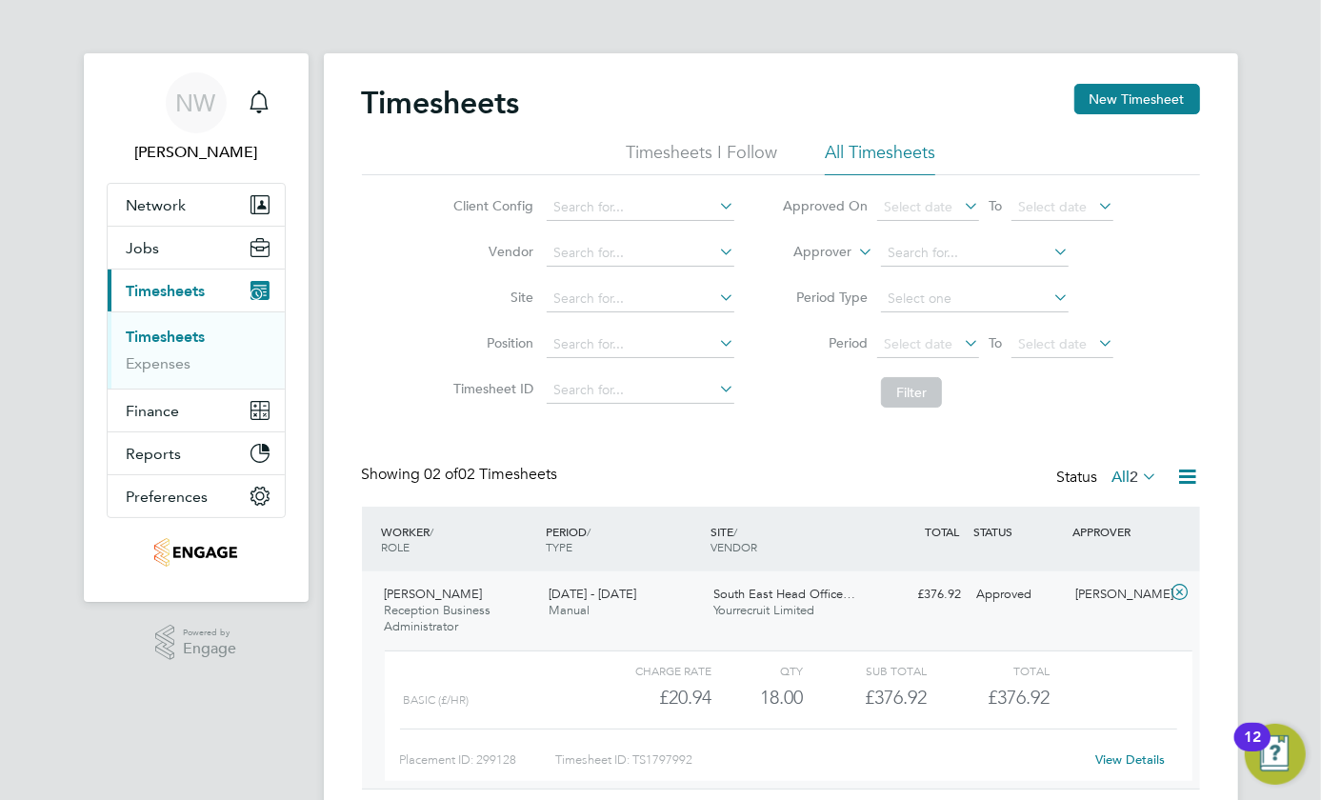
scroll to position [32, 186]
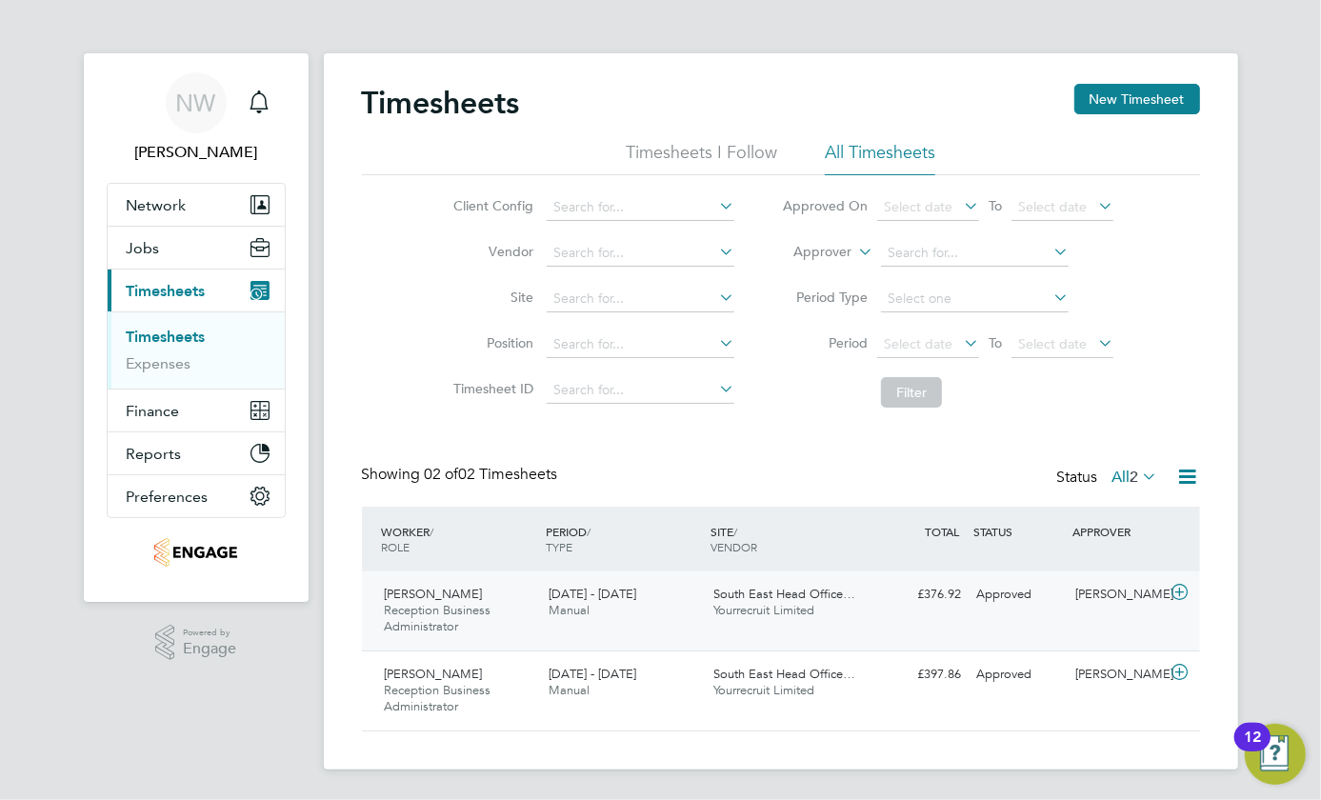
click at [431, 608] on span "Reception Business Administrator" at bounding box center [438, 618] width 107 height 32
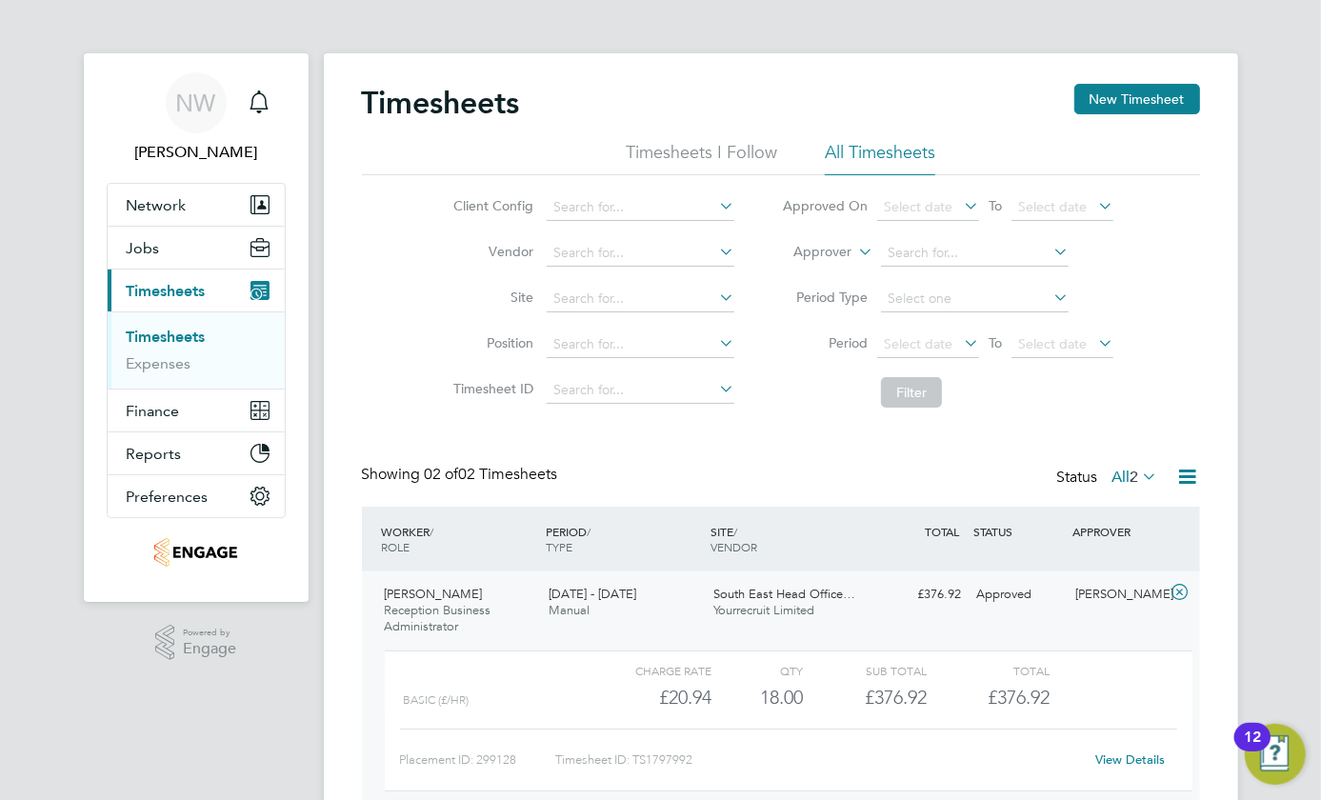
scroll to position [173, 0]
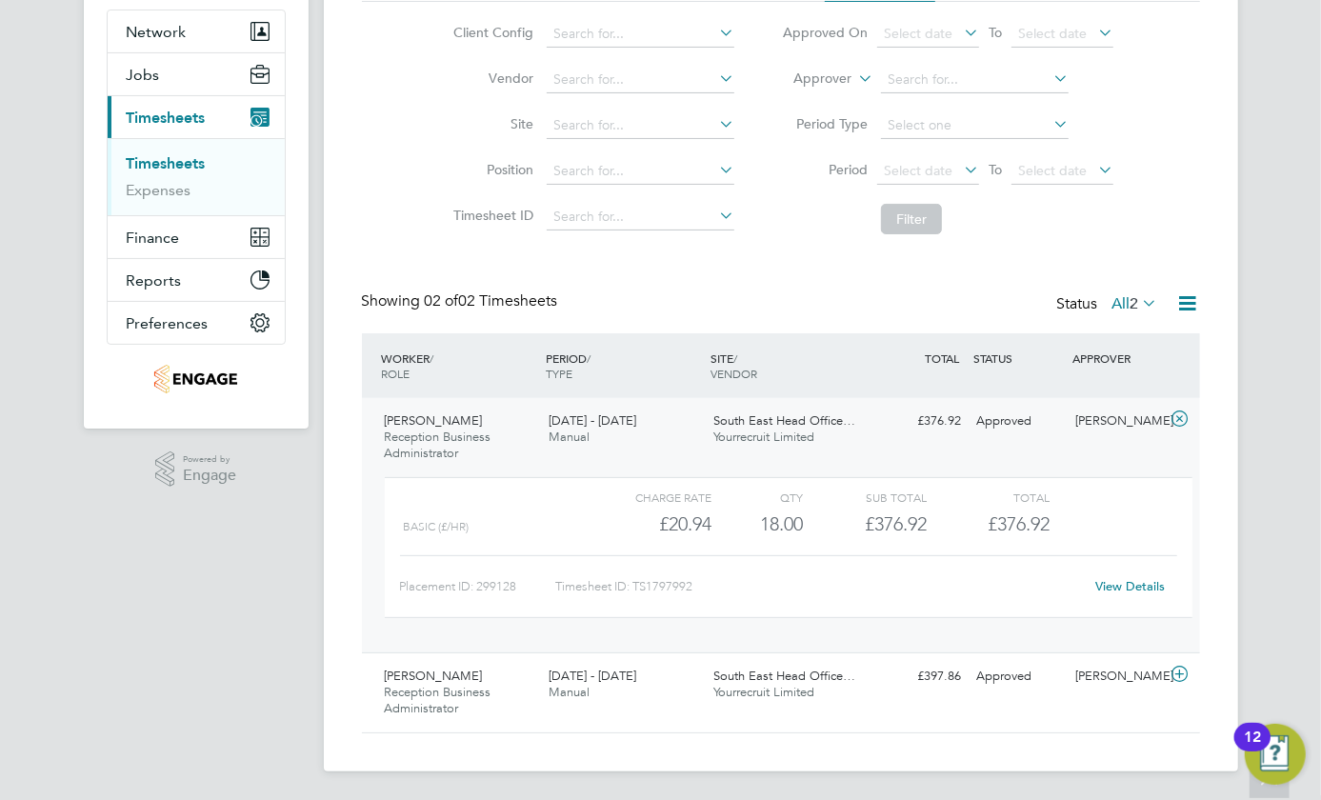
click at [1185, 304] on icon at bounding box center [1189, 304] width 24 height 24
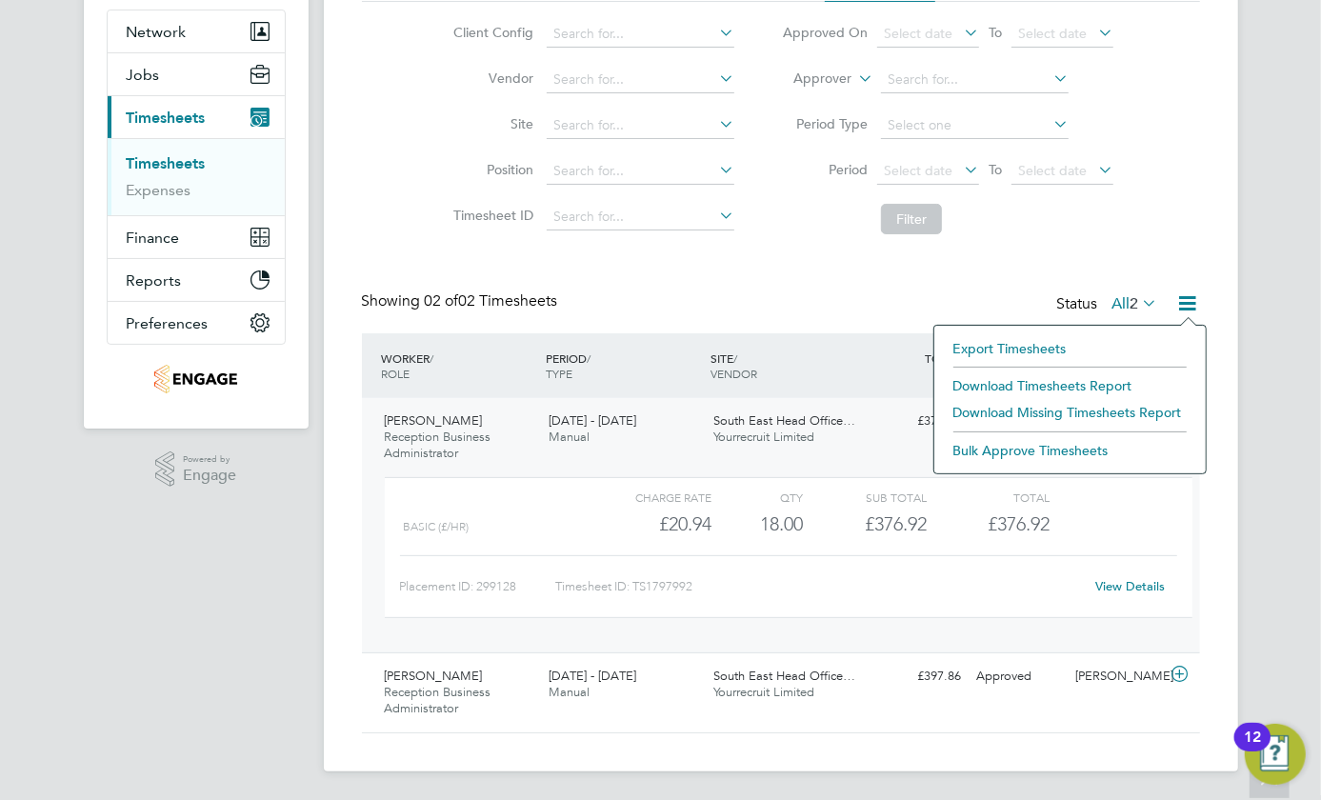
click at [1006, 341] on li "Export Timesheets" at bounding box center [1070, 348] width 252 height 27
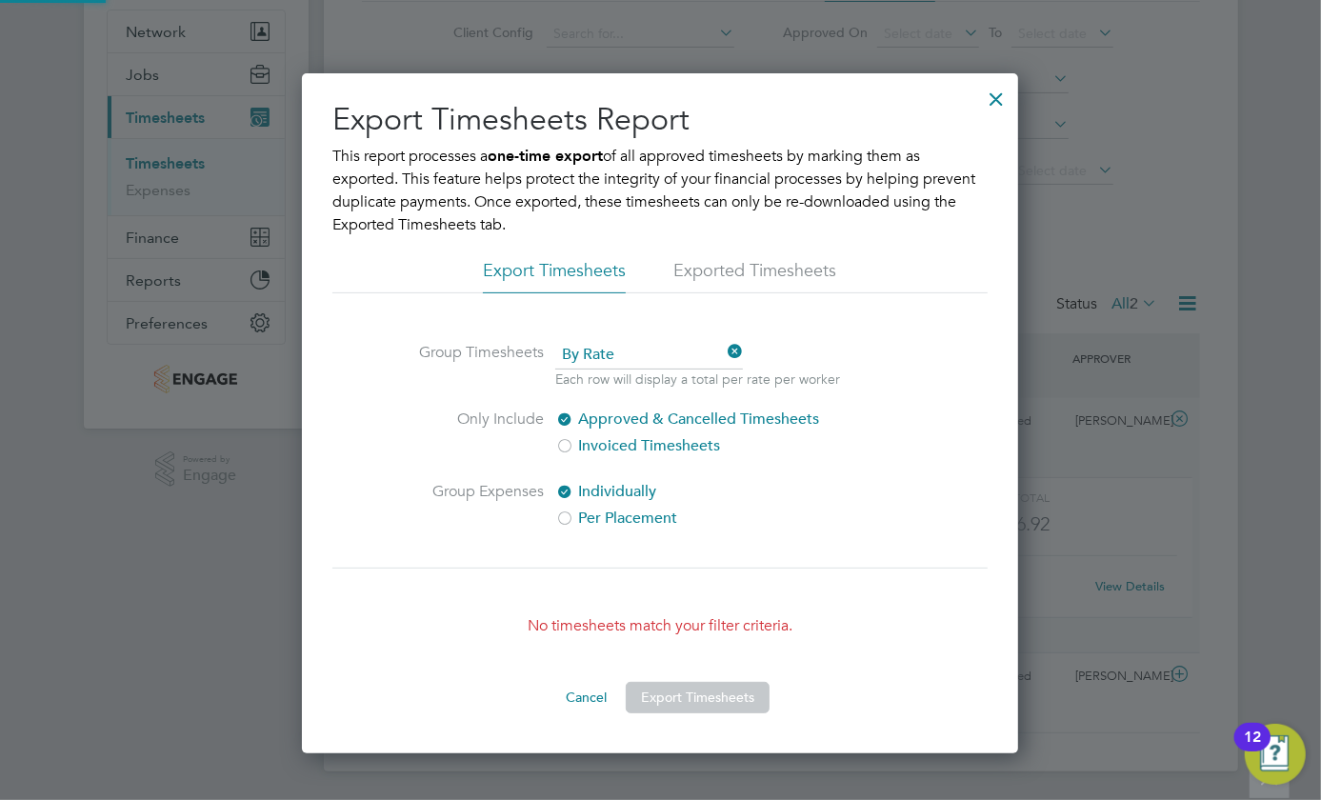
scroll to position [682, 717]
click at [998, 87] on div at bounding box center [996, 94] width 34 height 34
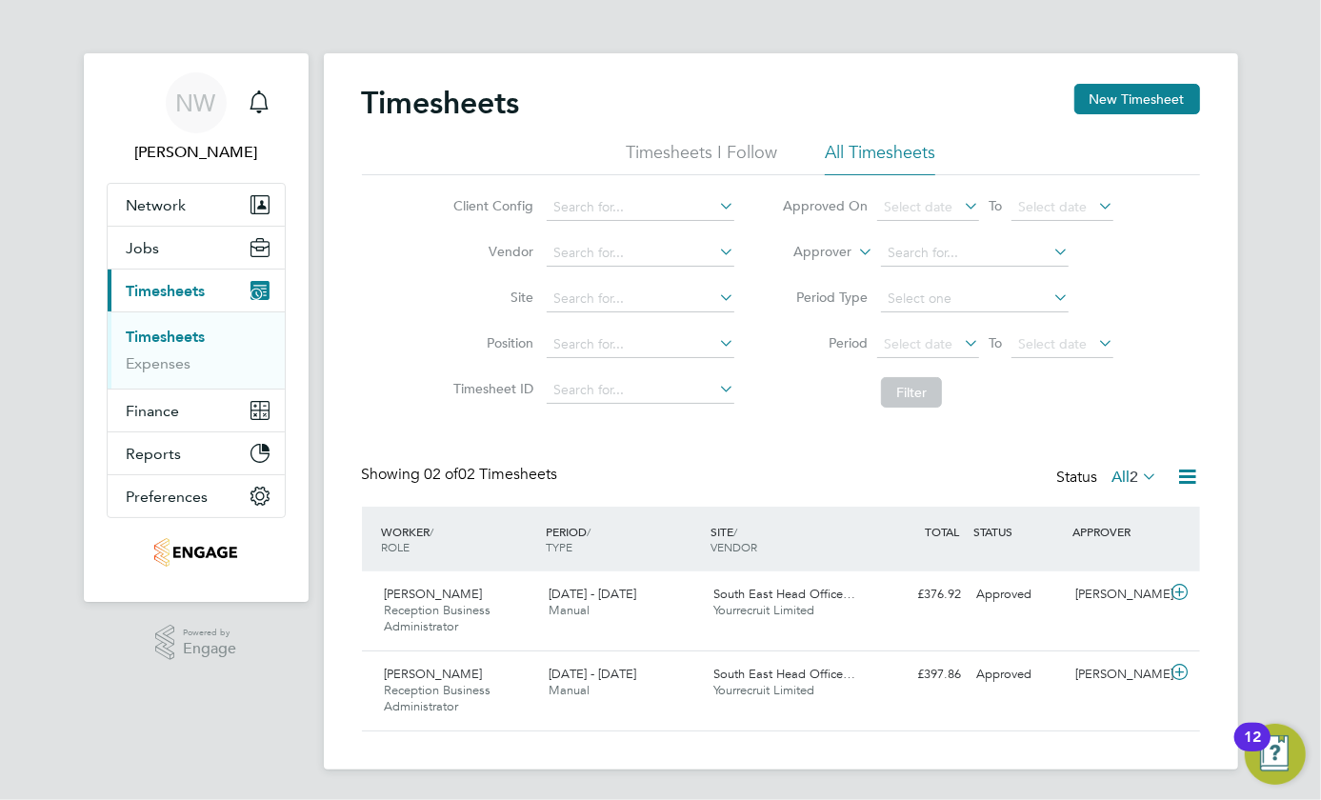
scroll to position [0, 0]
click at [848, 169] on li "All Timesheets" at bounding box center [880, 158] width 111 height 34
click at [708, 615] on div "South East Head Office… Yourrecruit Limited" at bounding box center [788, 603] width 165 height 48
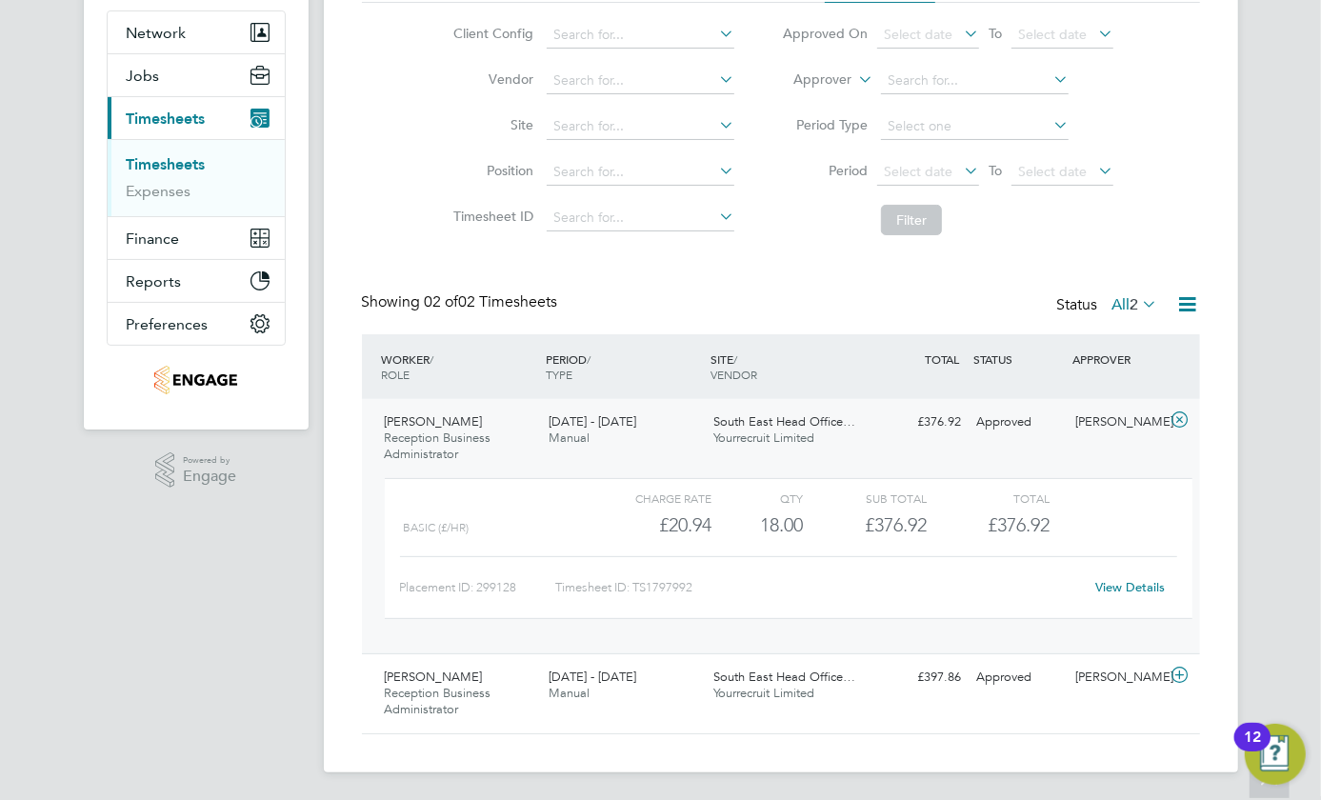
click at [1139, 595] on div "View Details" at bounding box center [1130, 588] width 93 height 30
click at [1139, 581] on link "View Details" at bounding box center [1131, 587] width 70 height 16
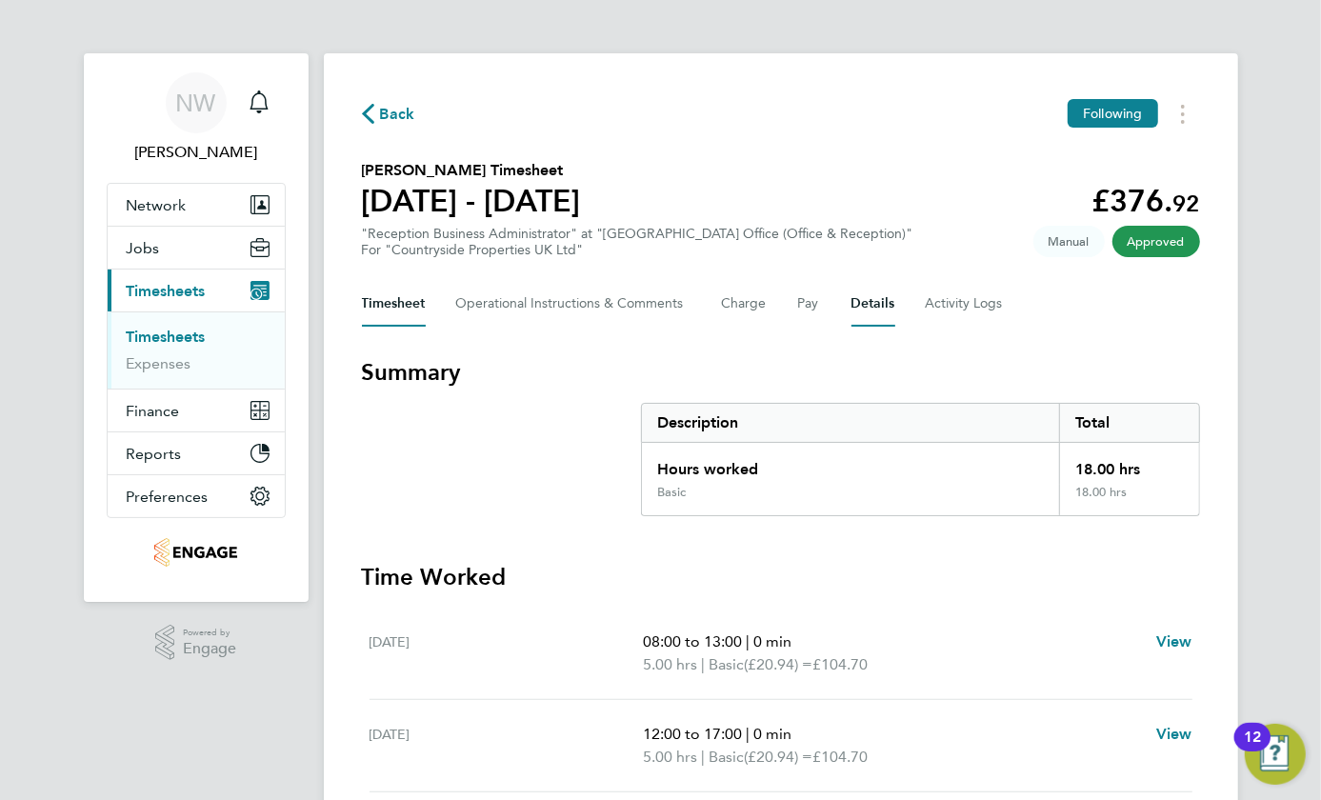
click at [864, 305] on button "Details" at bounding box center [874, 304] width 44 height 46
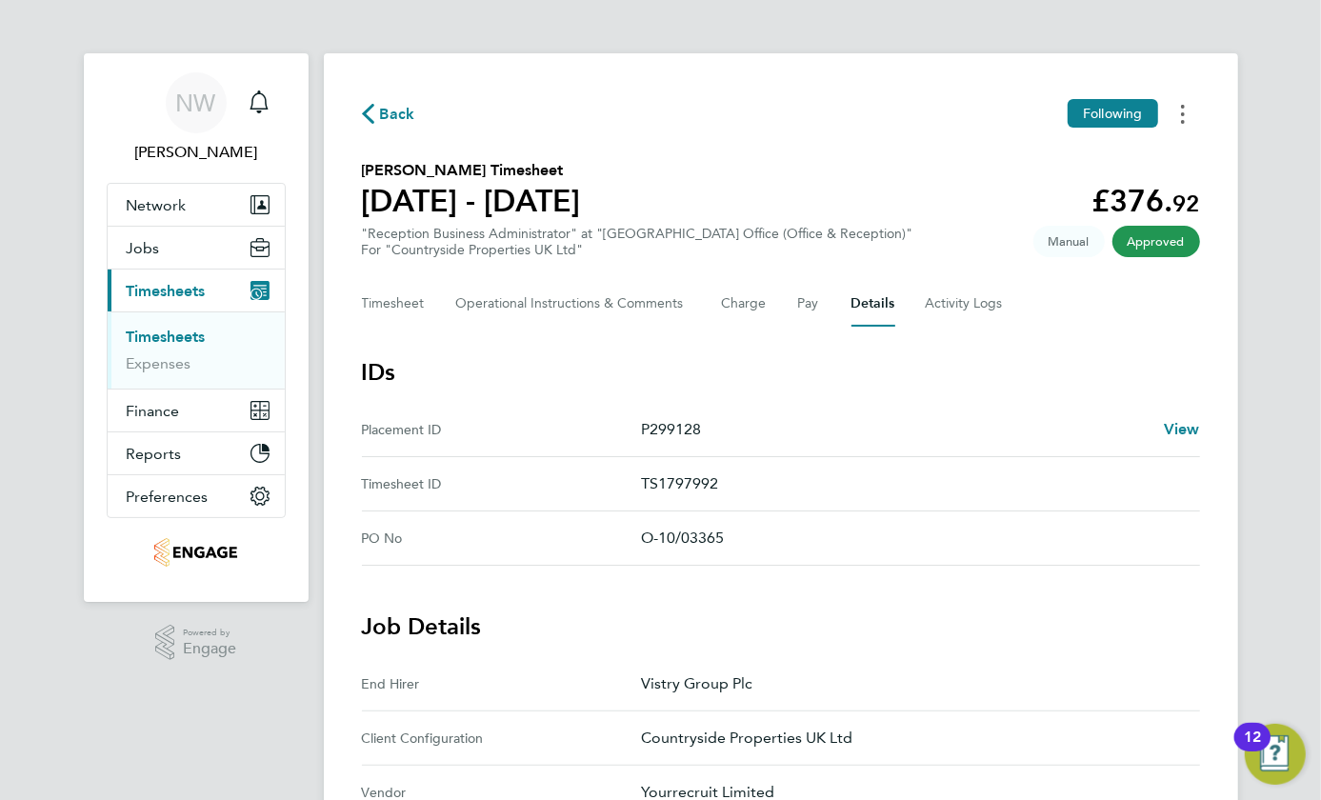
click at [1174, 107] on button "Timesheets Menu" at bounding box center [1183, 114] width 34 height 30
click at [1278, 756] on img "Open Resource Center, 12 new notifications" at bounding box center [1275, 754] width 61 height 61
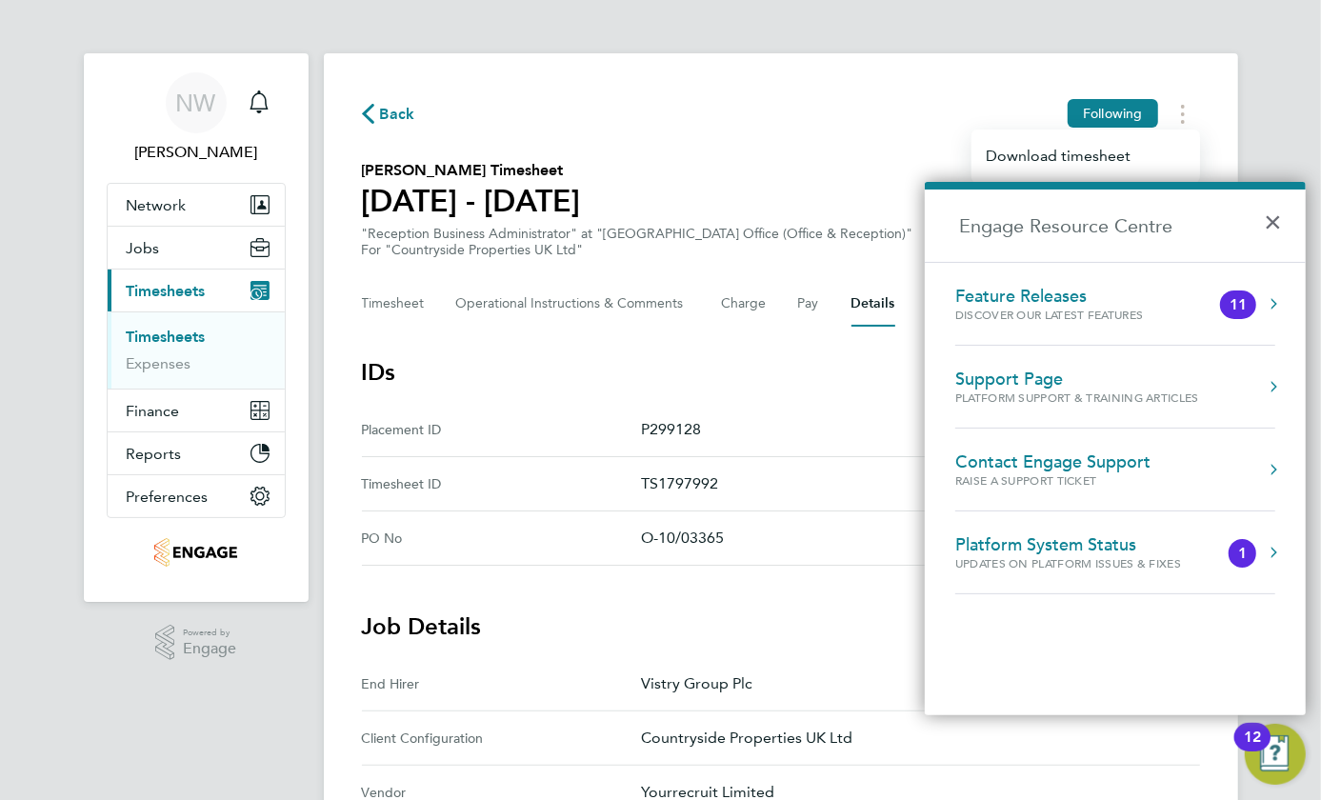
click at [1263, 375] on div "Support Page Platform Support & Training Articles" at bounding box center [1116, 387] width 320 height 36
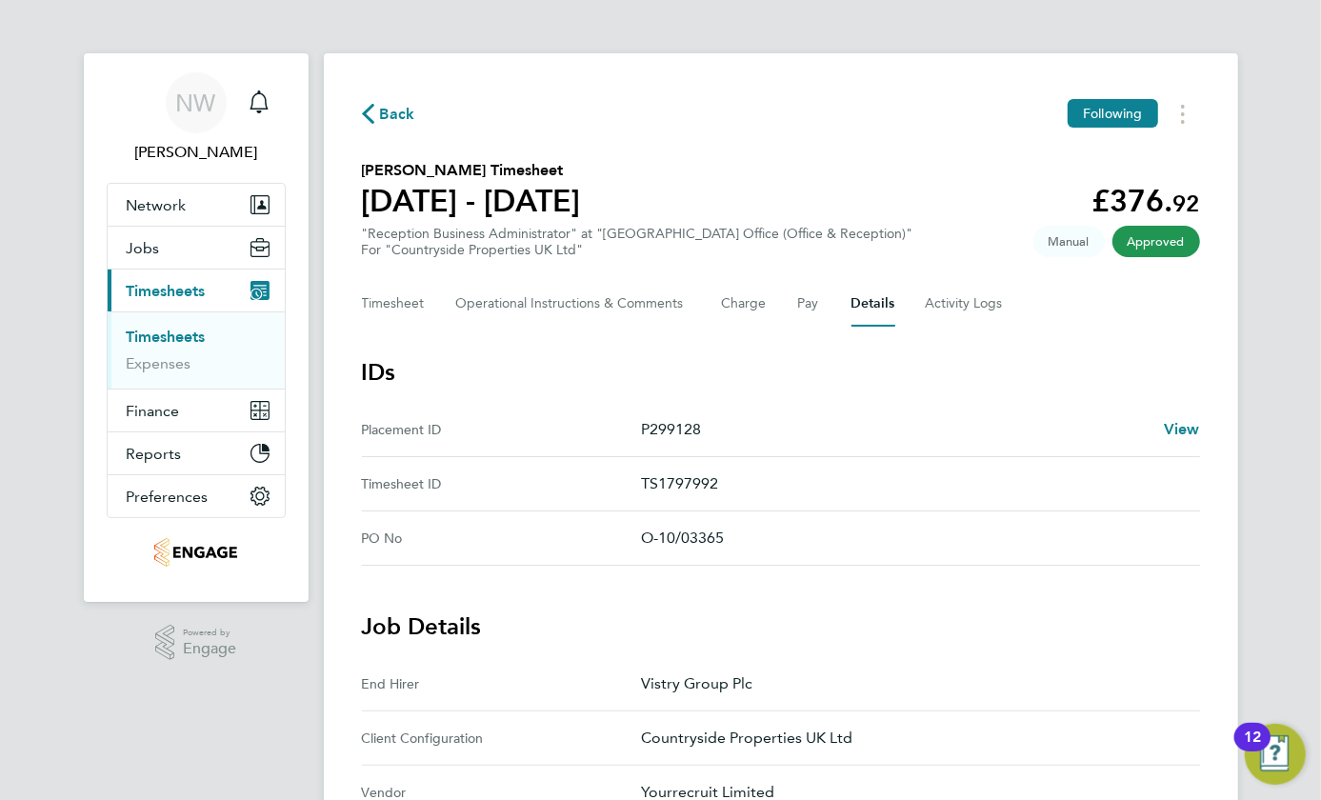
click at [1261, 757] on div "12" at bounding box center [1252, 749] width 17 height 25
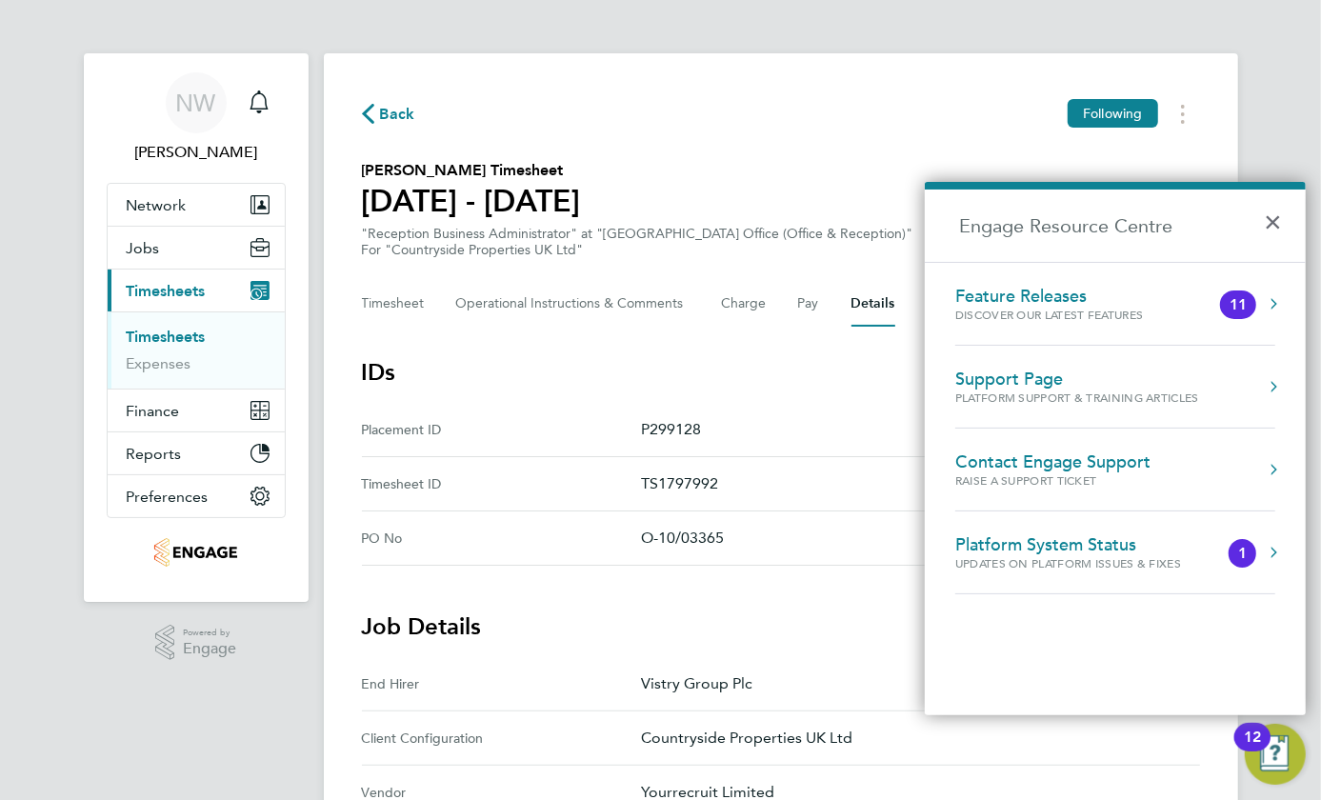
click at [1057, 378] on div "Support Page" at bounding box center [1078, 379] width 244 height 21
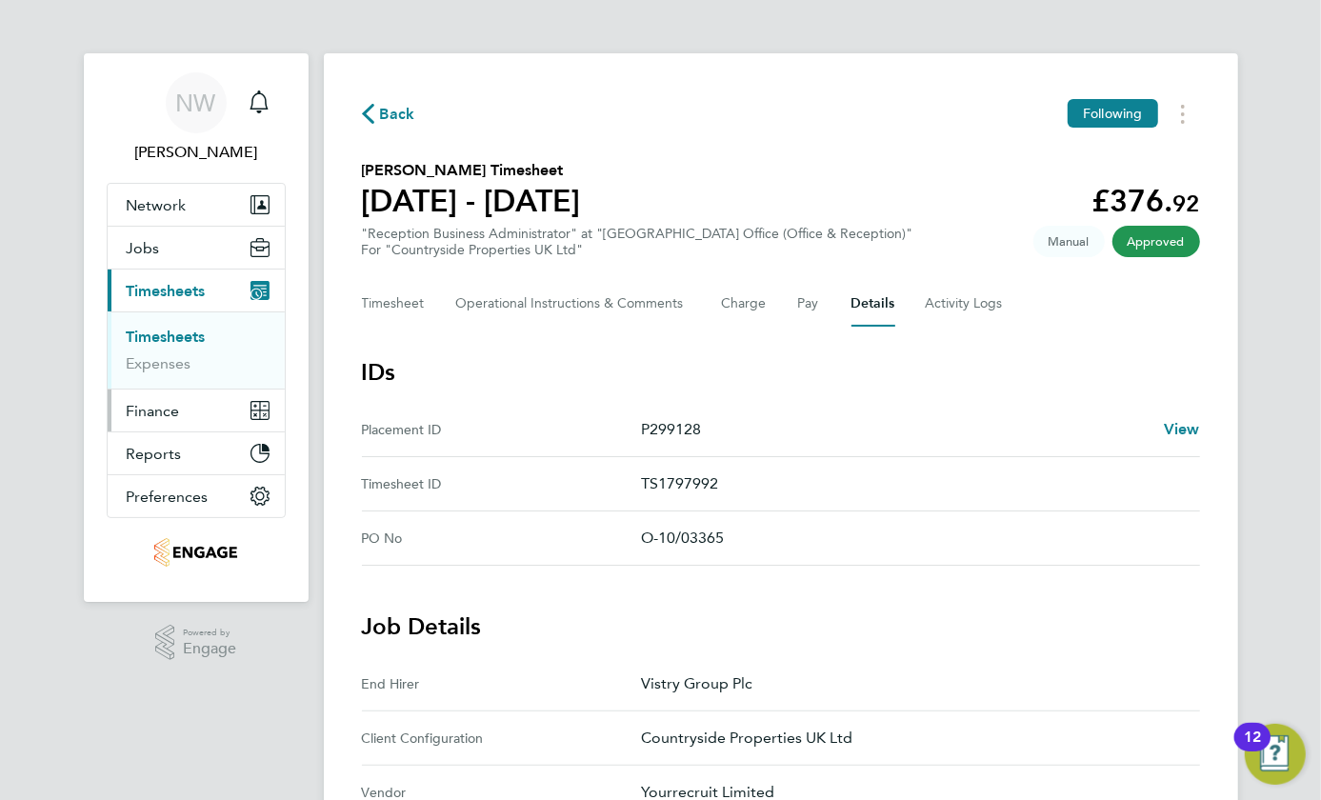
click at [137, 410] on span "Finance" at bounding box center [153, 411] width 53 height 18
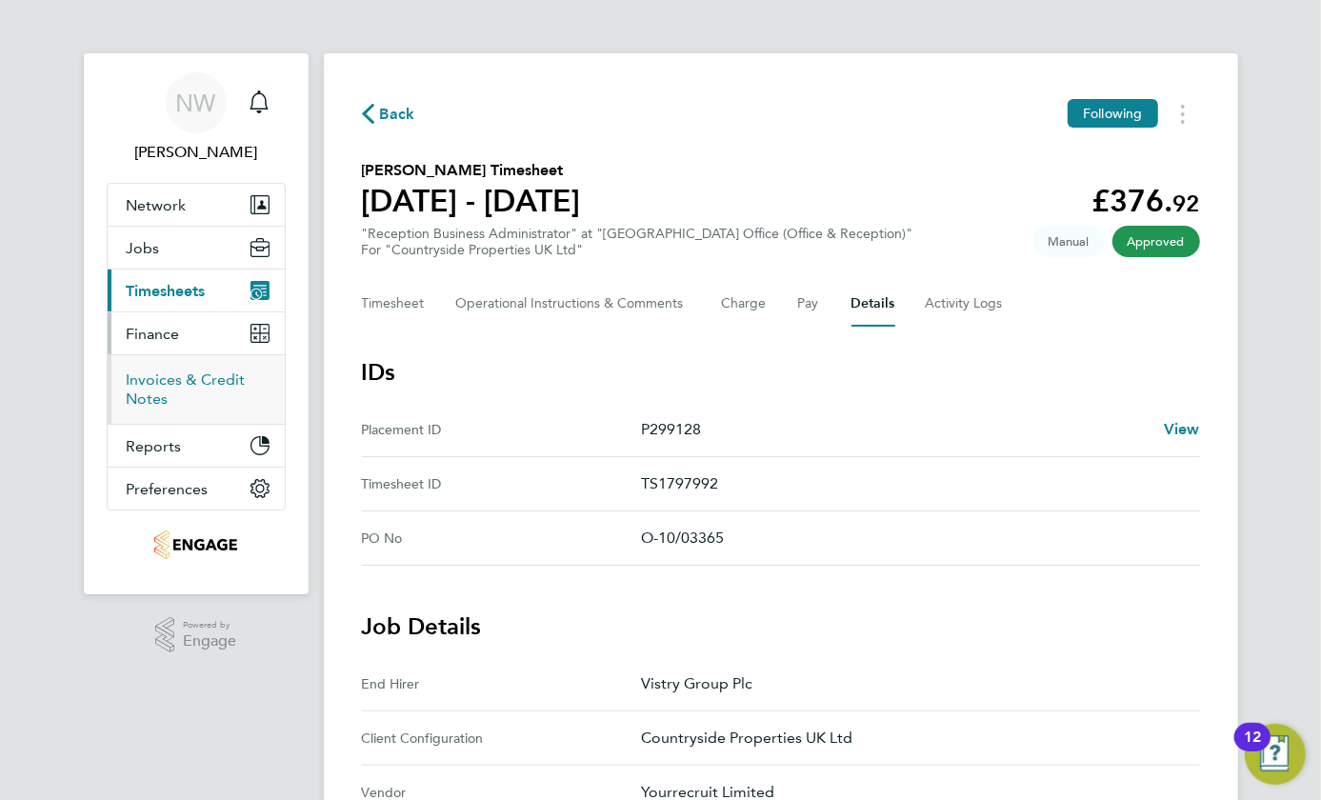
click at [130, 381] on link "Invoices & Credit Notes" at bounding box center [186, 389] width 119 height 37
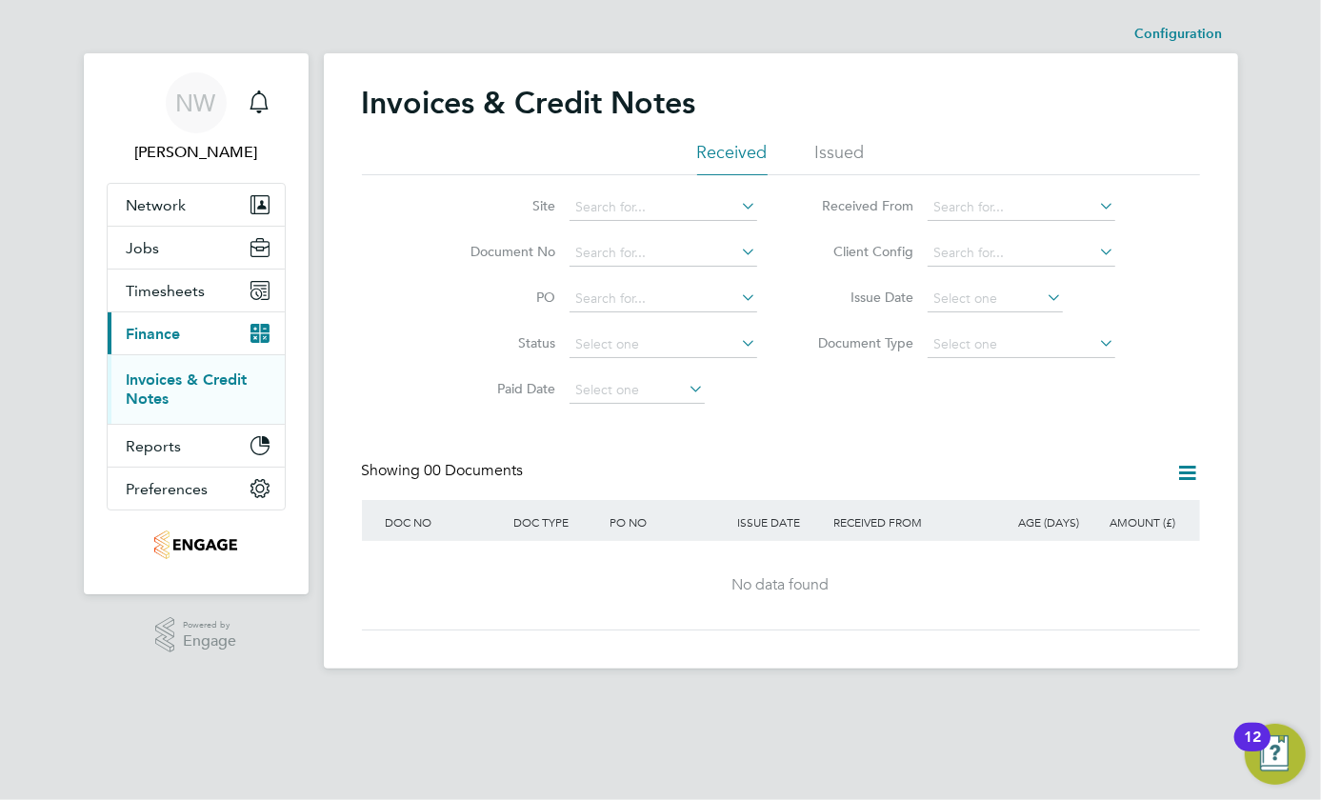
click at [837, 151] on li "Issued" at bounding box center [841, 158] width 50 height 34
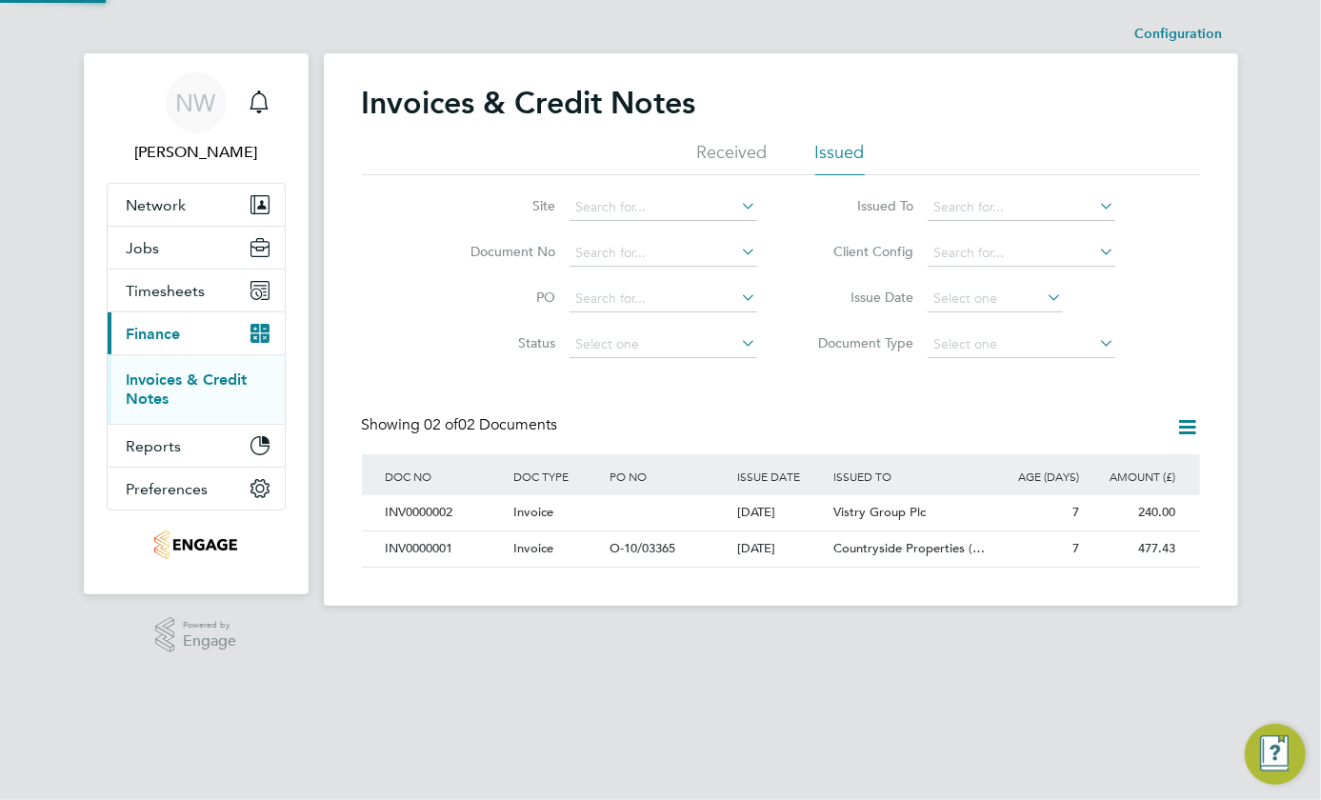
scroll to position [35, 161]
click at [1266, 747] on div "12" at bounding box center [1253, 737] width 36 height 29
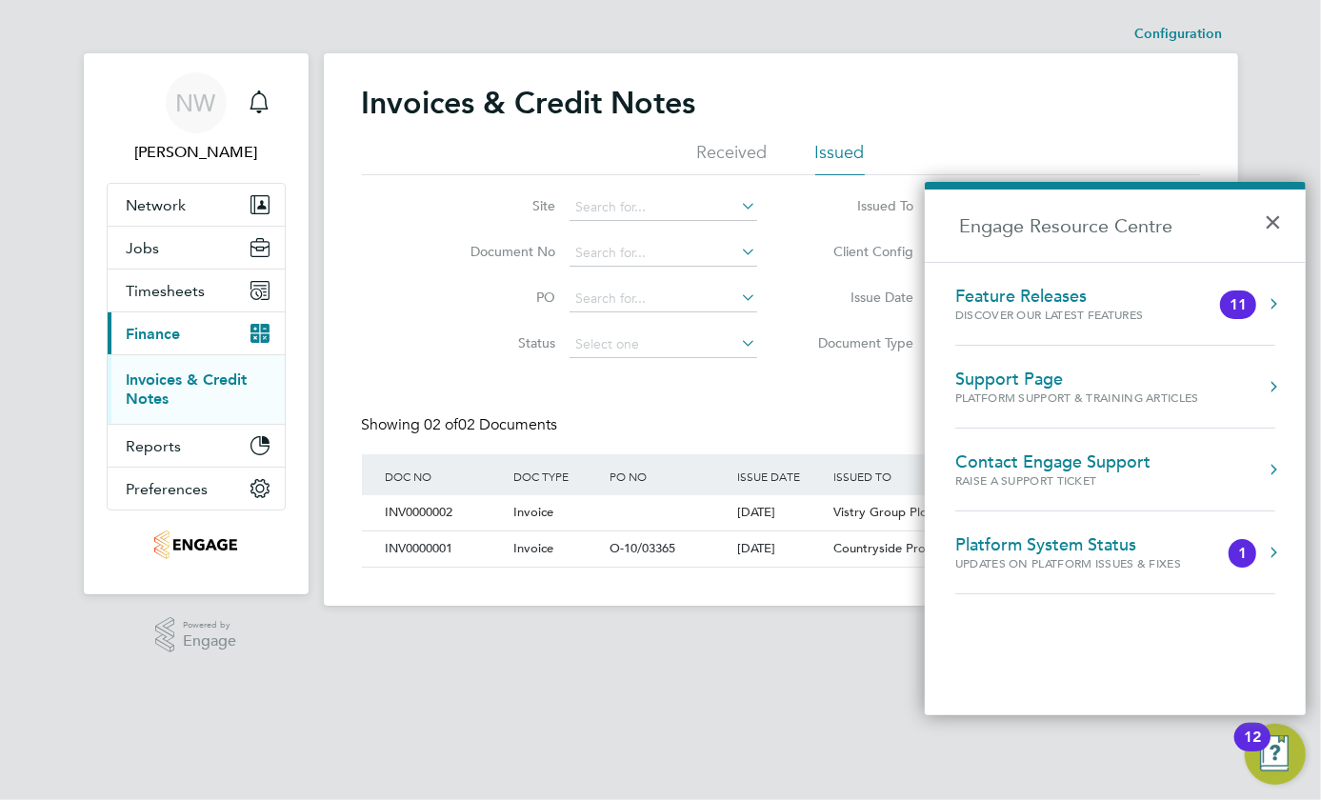
click at [1037, 387] on div "Support Page" at bounding box center [1078, 379] width 244 height 21
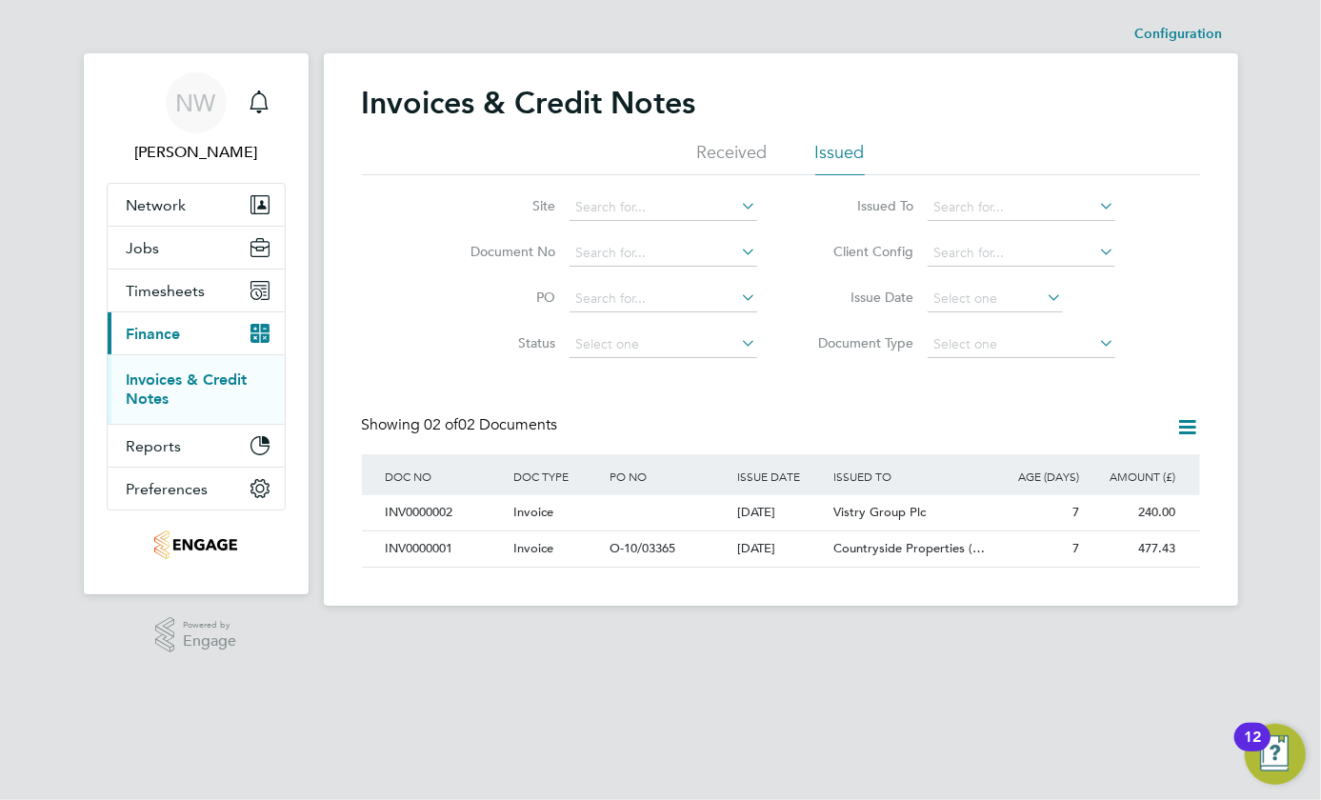
click at [1248, 762] on img "Open Resource Center, 12 new notifications" at bounding box center [1275, 754] width 61 height 61
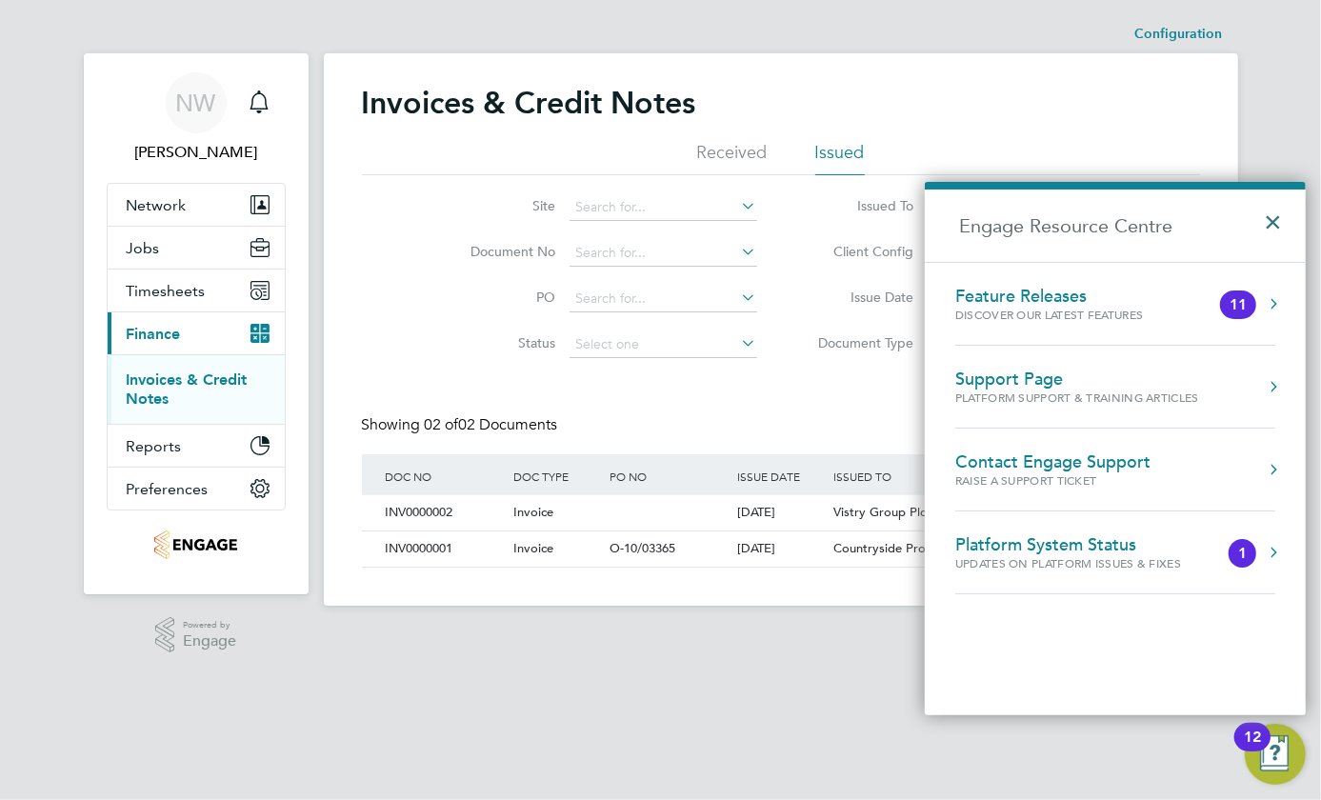
click at [1277, 222] on button "×" at bounding box center [1278, 216] width 28 height 42
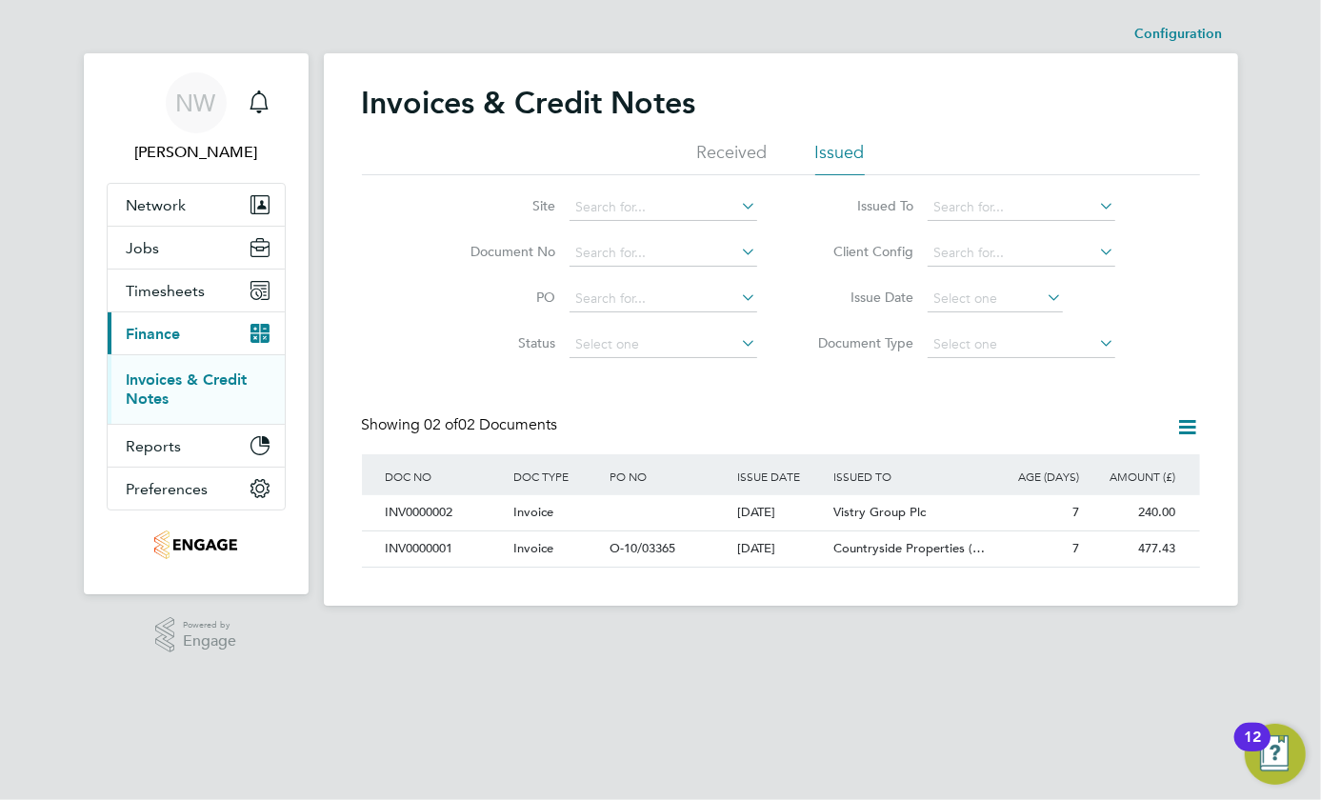
click at [1284, 743] on img "Open Resource Center, 12 new notifications" at bounding box center [1275, 754] width 61 height 61
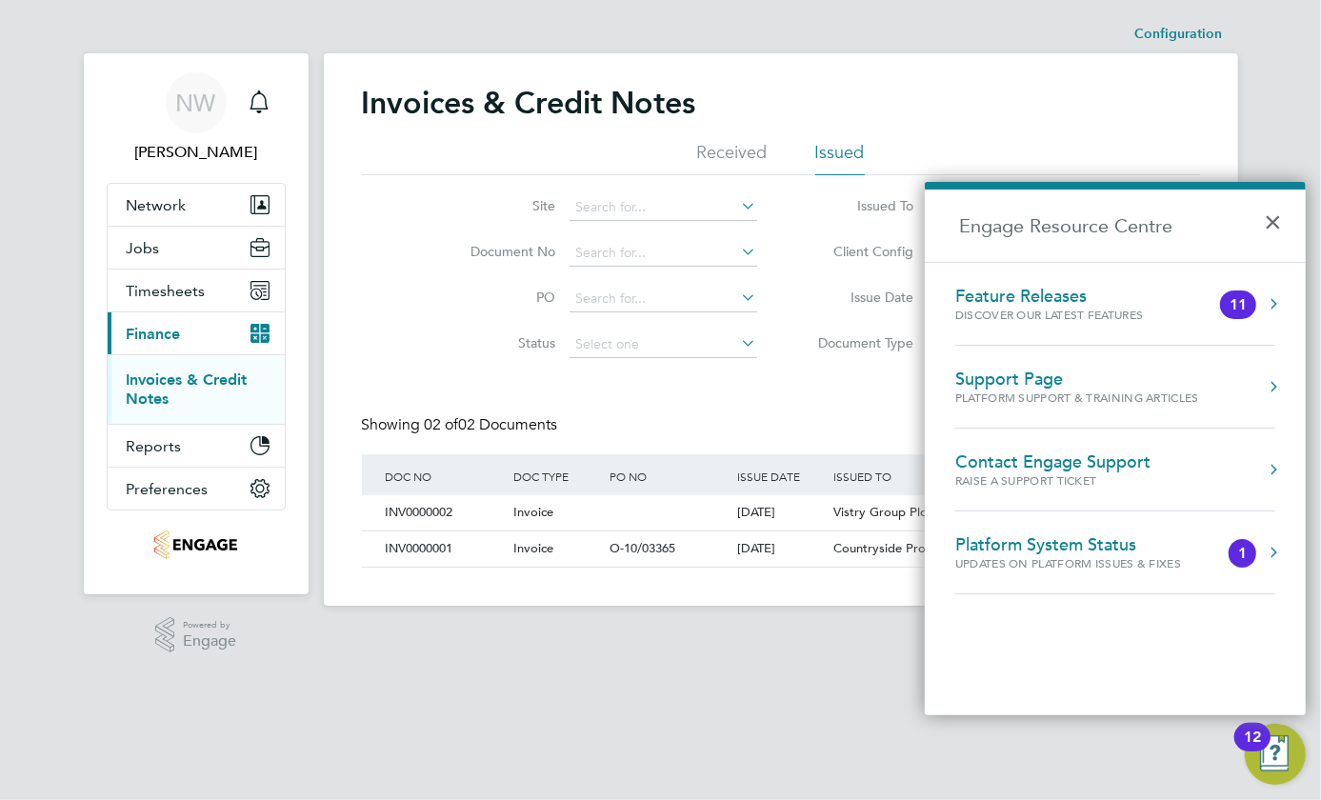
click at [1015, 478] on div "Raise a Support Ticket" at bounding box center [1053, 481] width 195 height 16
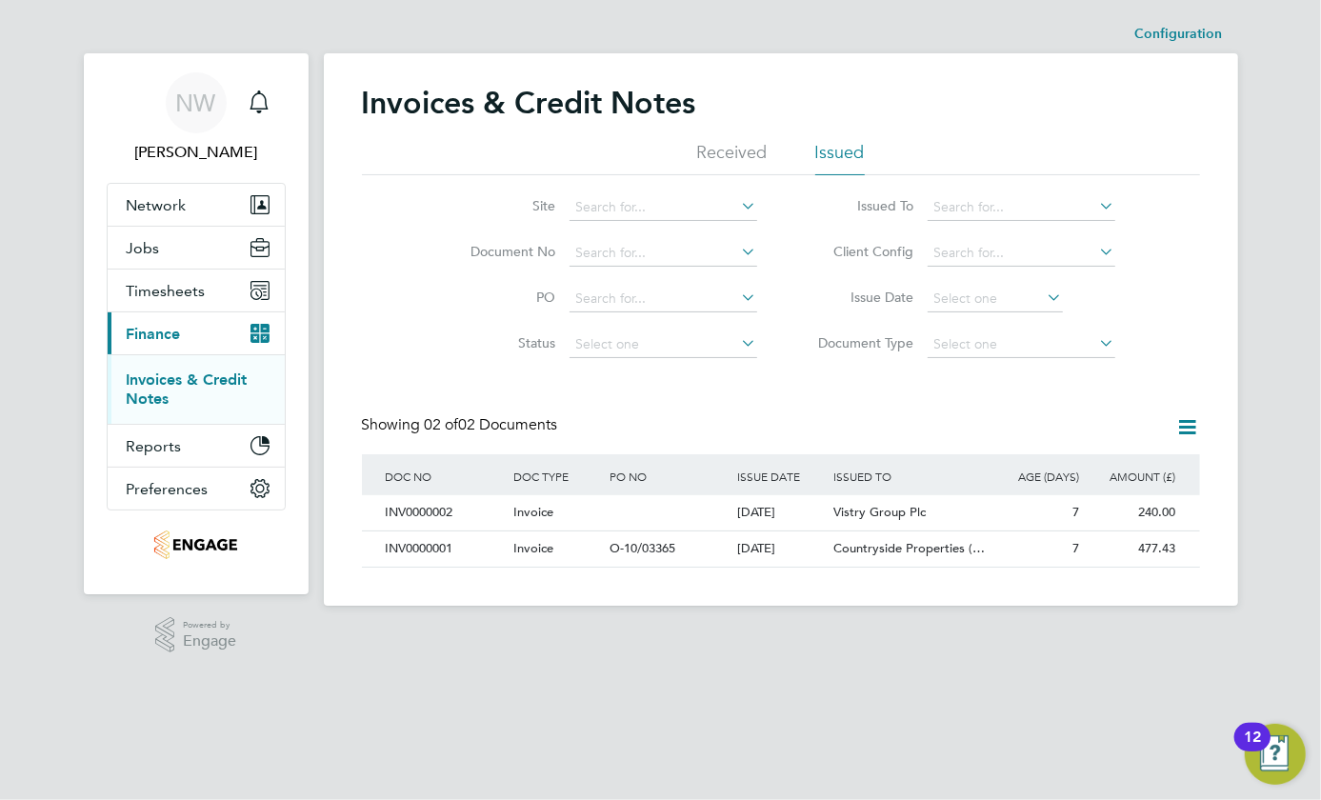
scroll to position [0, 0]
